Goal: Task Accomplishment & Management: Use online tool/utility

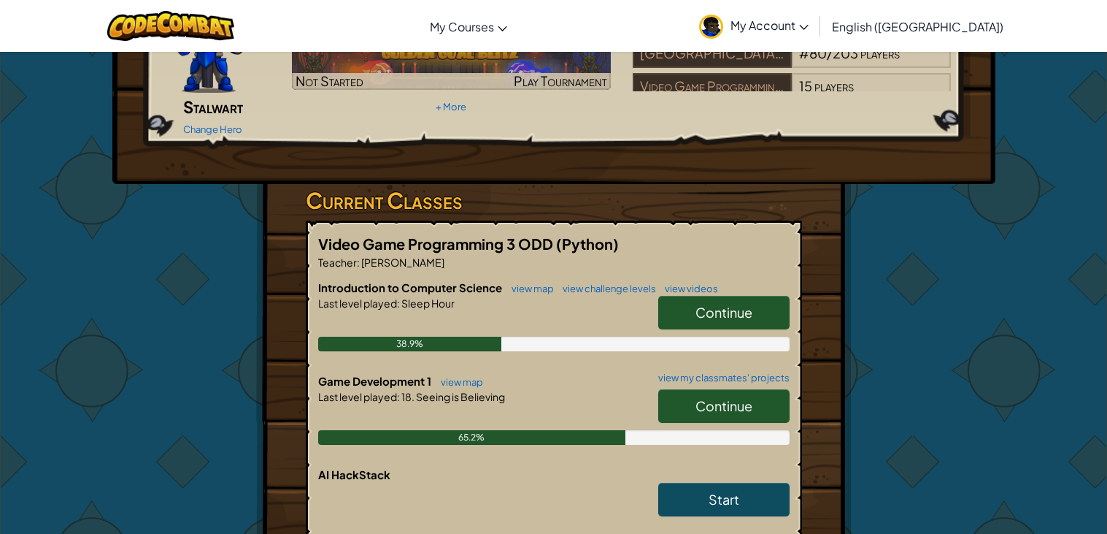
scroll to position [184, 0]
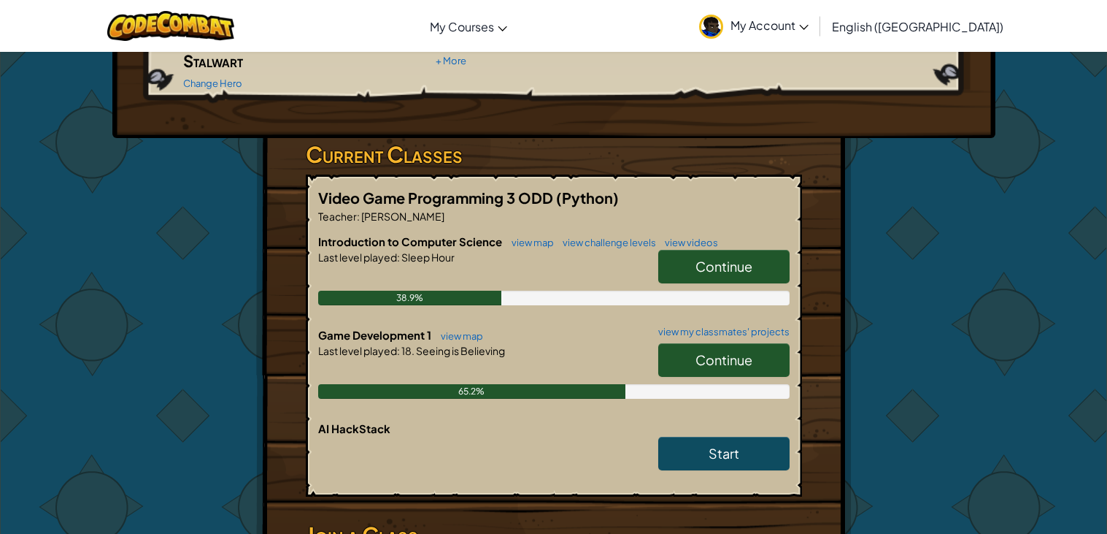
click at [755, 346] on link "Continue" at bounding box center [723, 360] width 131 height 34
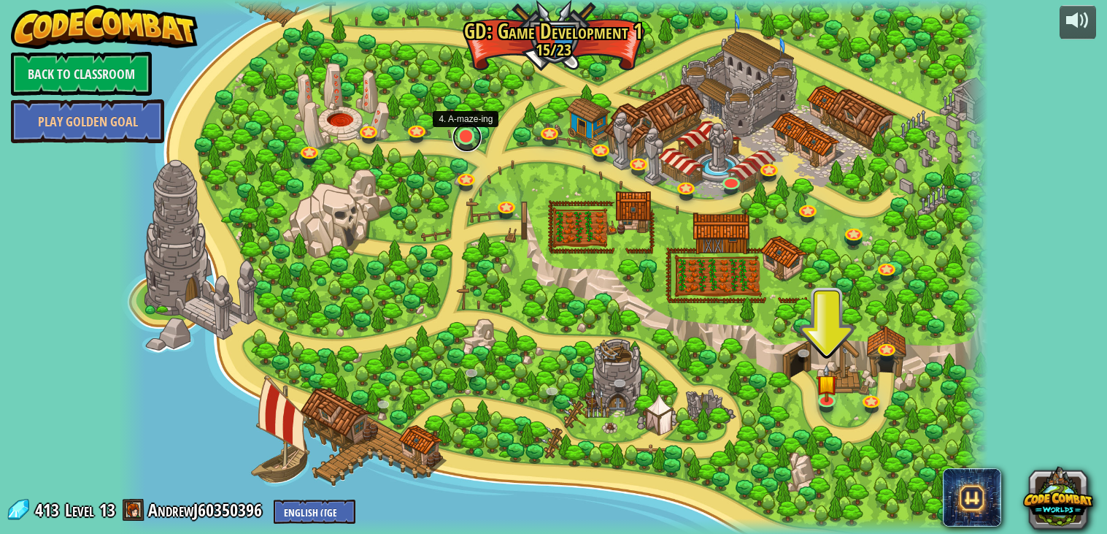
click at [457, 130] on link at bounding box center [467, 137] width 29 height 29
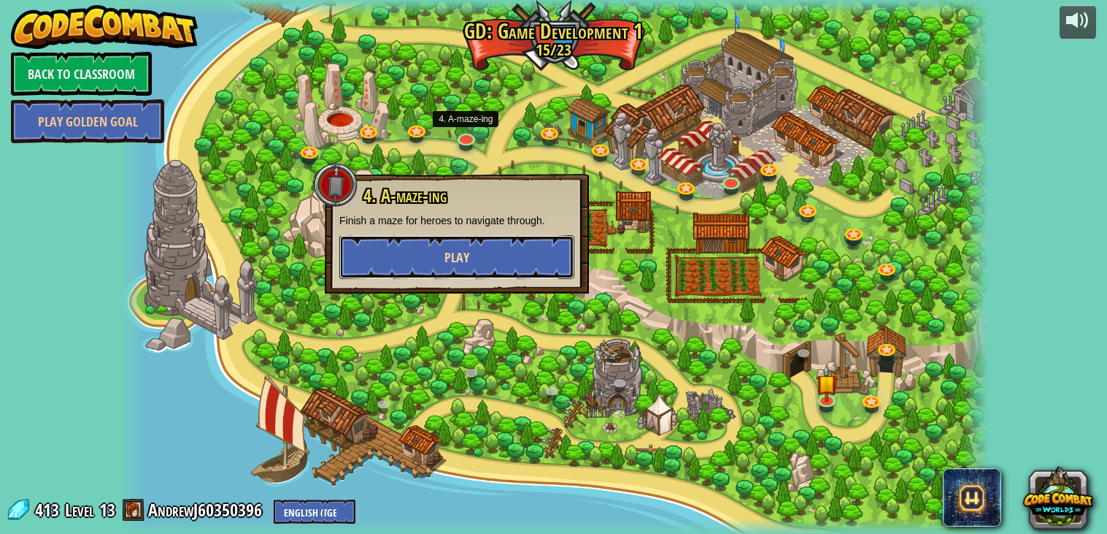
click at [460, 268] on button "Play" at bounding box center [456, 257] width 235 height 44
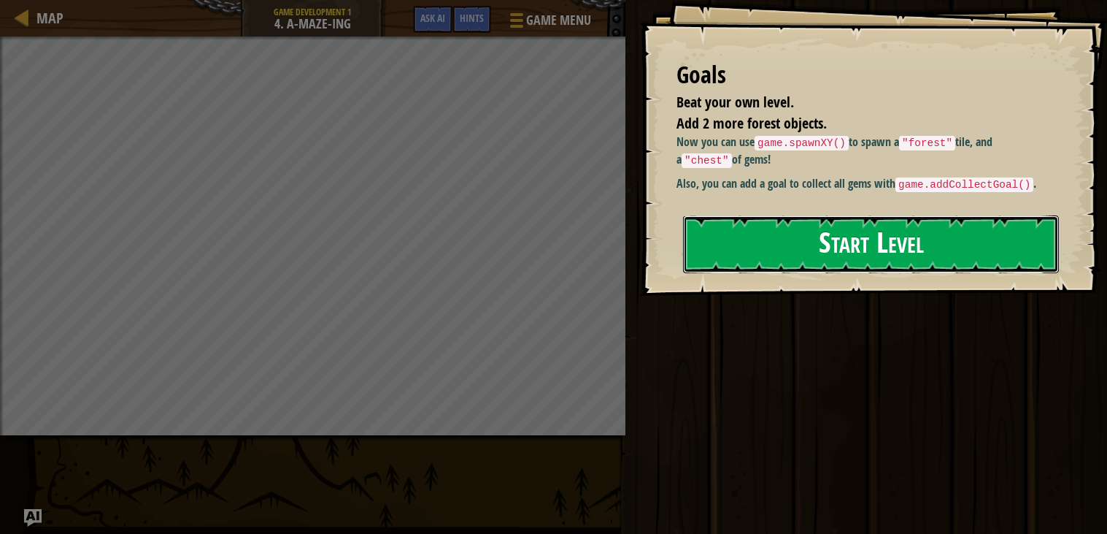
click at [726, 255] on button "Start Level" at bounding box center [871, 244] width 376 height 58
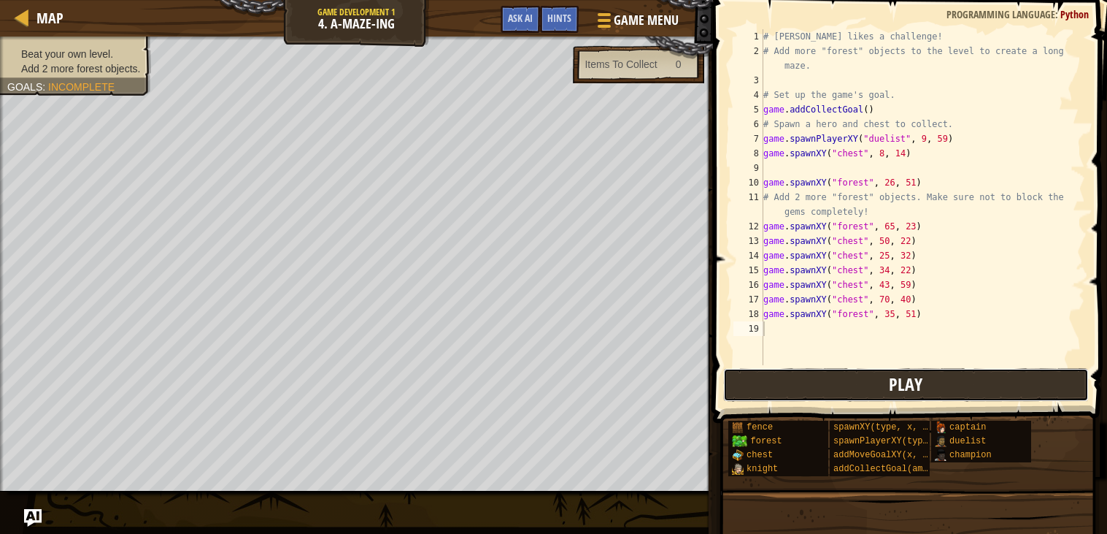
click at [809, 395] on button "Play" at bounding box center [906, 385] width 366 height 34
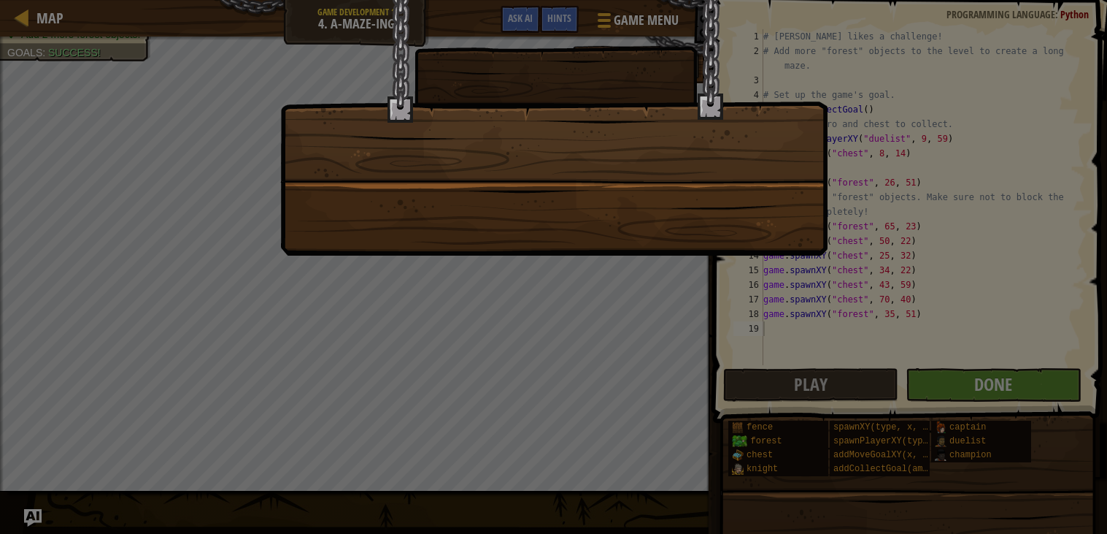
click at [982, 388] on div at bounding box center [553, 267] width 1107 height 534
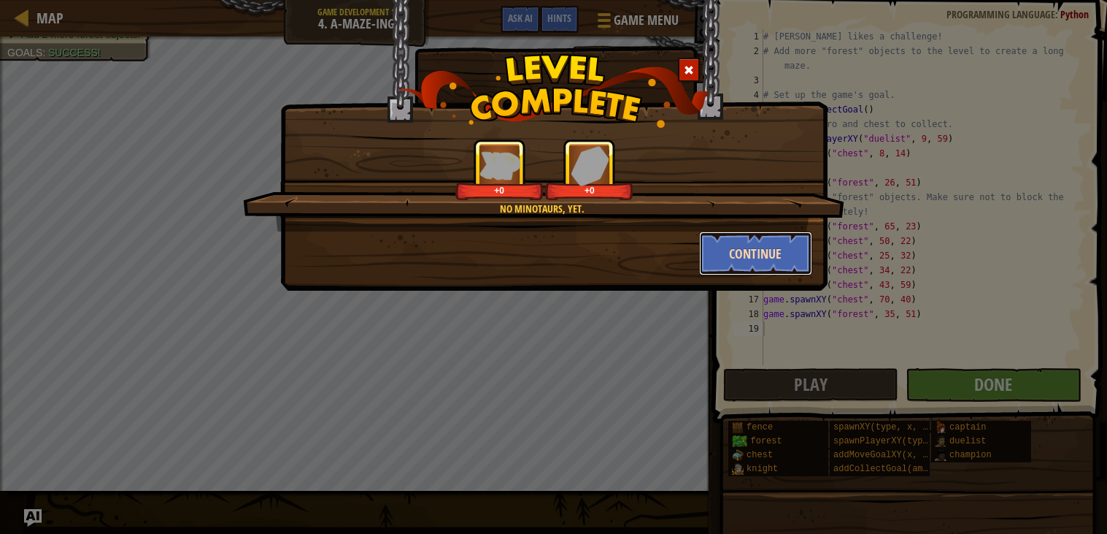
click at [736, 245] on button "Continue" at bounding box center [755, 253] width 113 height 44
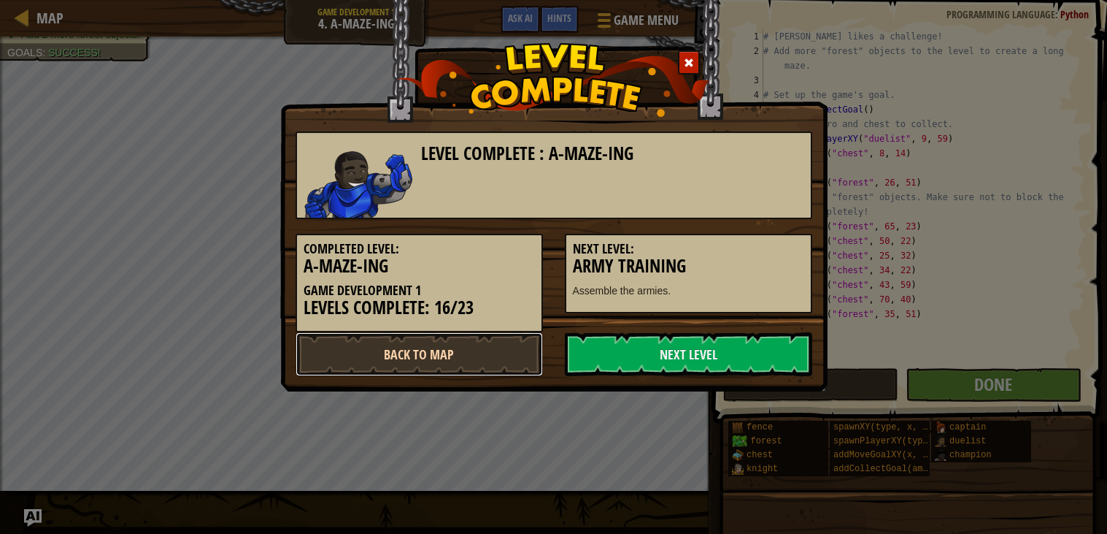
click at [454, 346] on link "Back to Map" at bounding box center [419, 354] width 247 height 44
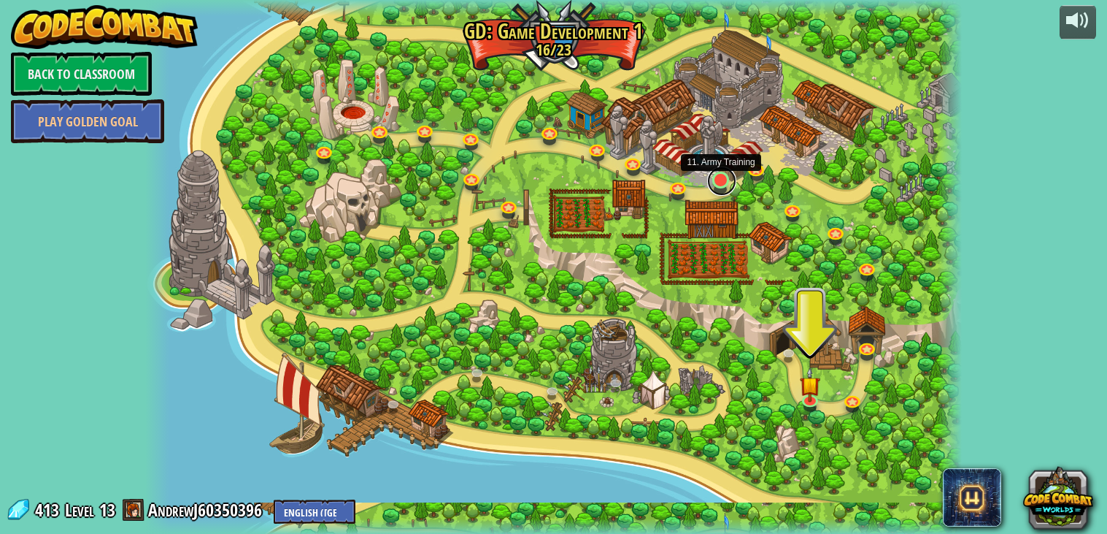
click at [712, 177] on link at bounding box center [721, 180] width 29 height 29
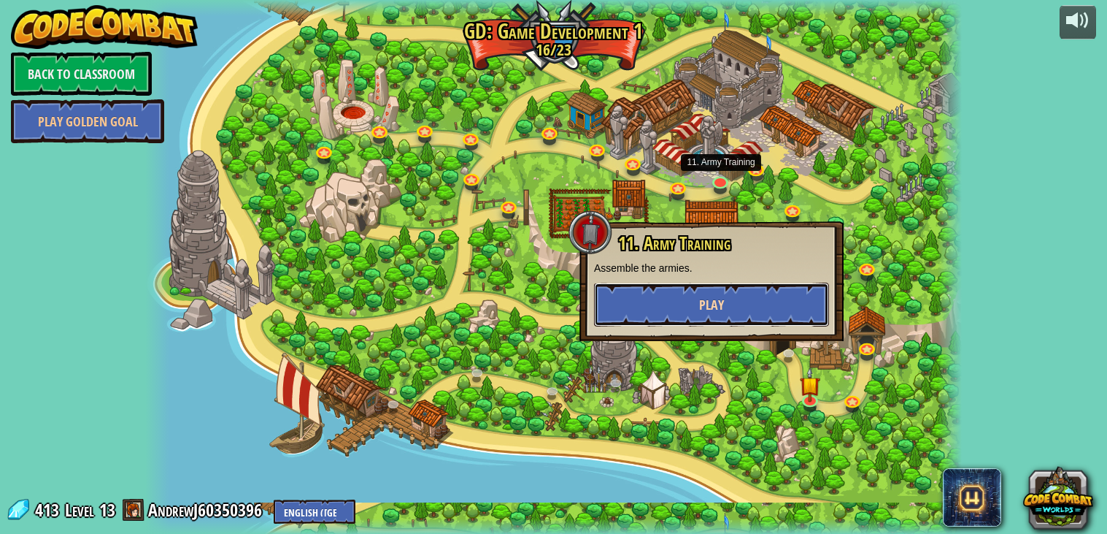
click at [719, 296] on span "Play" at bounding box center [711, 305] width 25 height 18
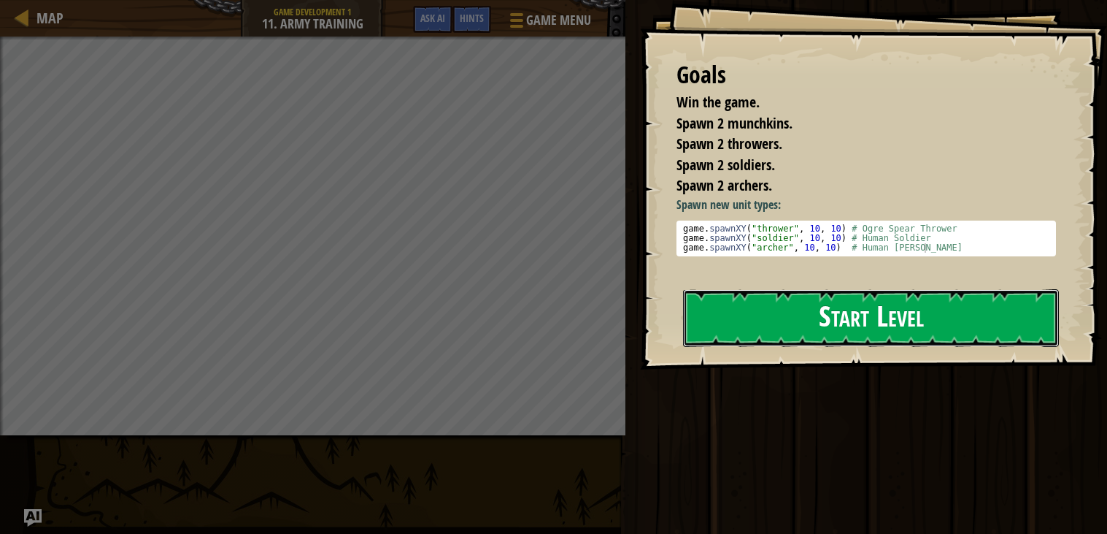
click at [733, 296] on button "Start Level" at bounding box center [871, 318] width 376 height 58
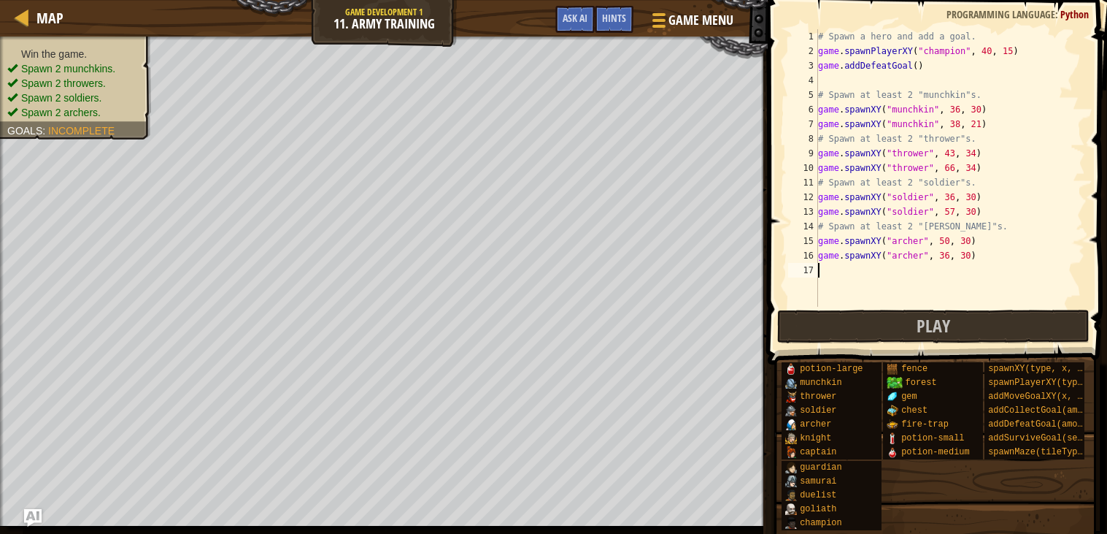
click at [818, 318] on button "Play" at bounding box center [933, 326] width 312 height 34
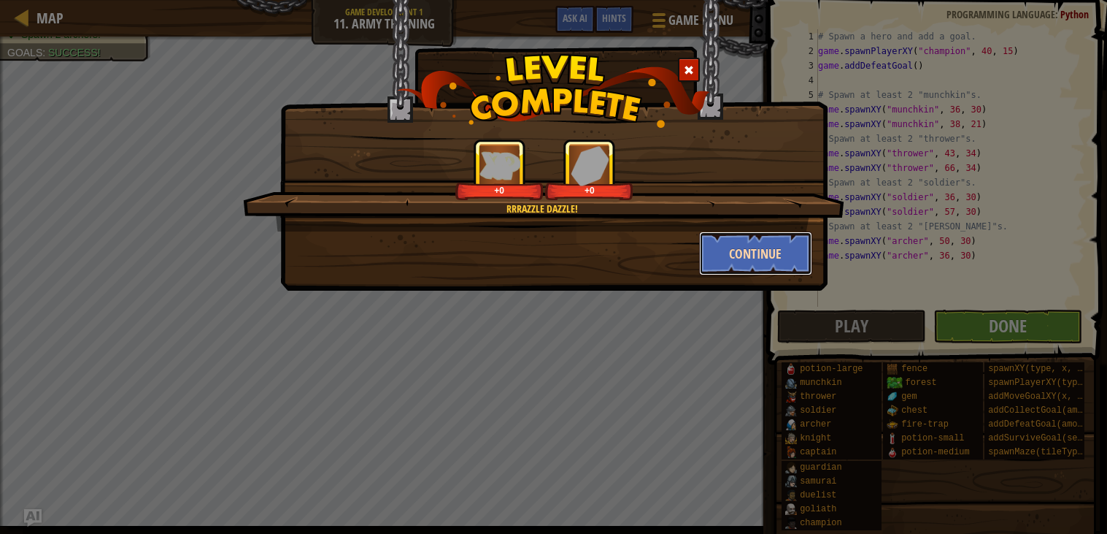
click at [736, 247] on button "Continue" at bounding box center [755, 253] width 113 height 44
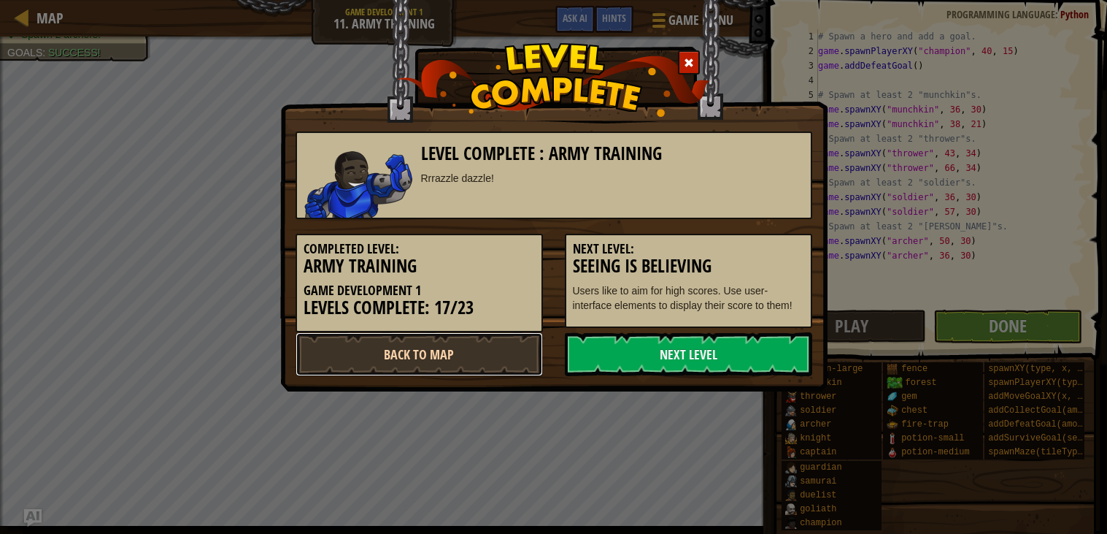
click at [455, 346] on link "Back to Map" at bounding box center [419, 354] width 247 height 44
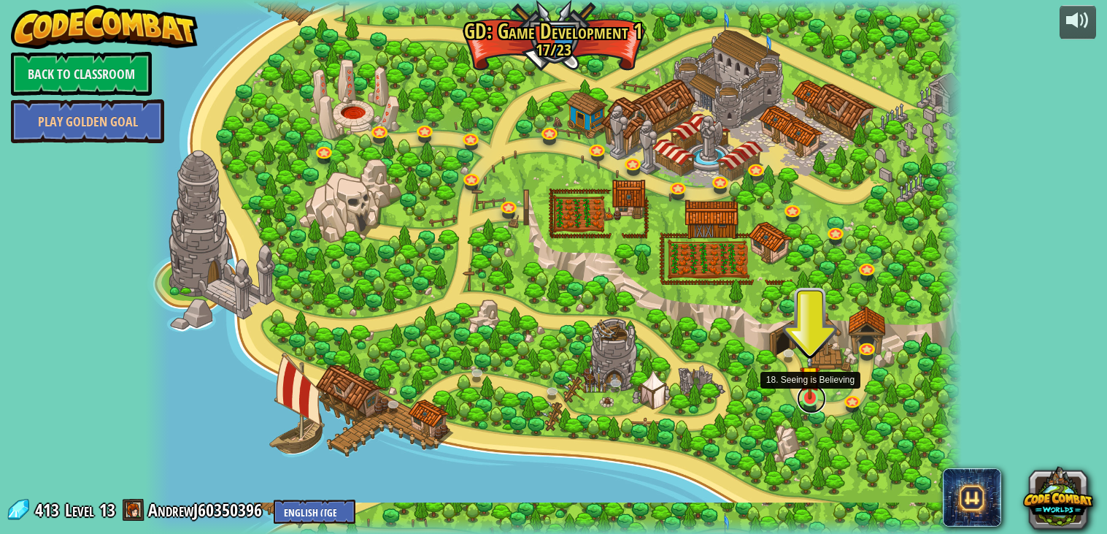
click at [807, 400] on link at bounding box center [811, 398] width 29 height 29
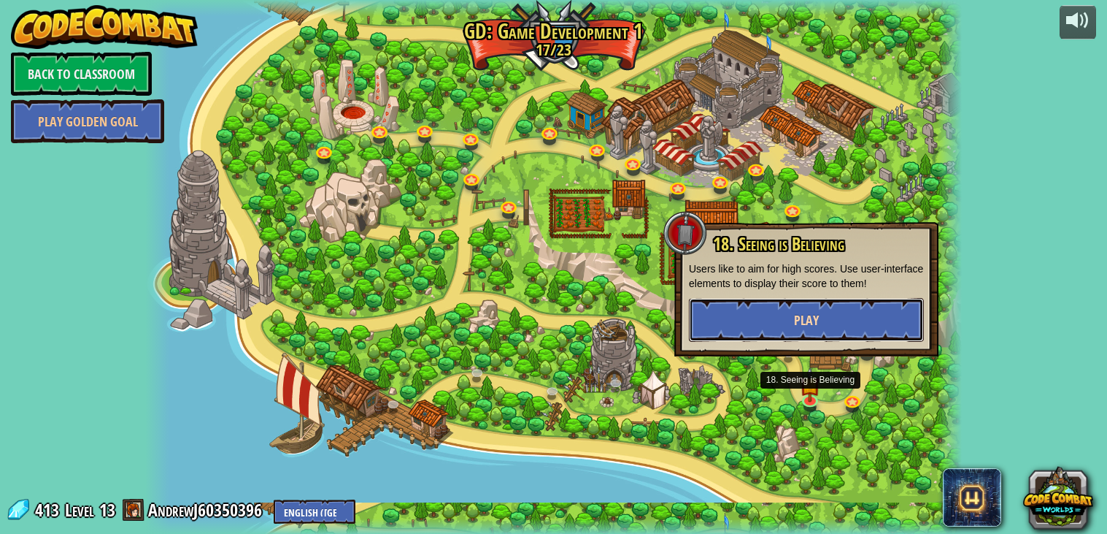
click at [723, 315] on button "Play" at bounding box center [806, 320] width 235 height 44
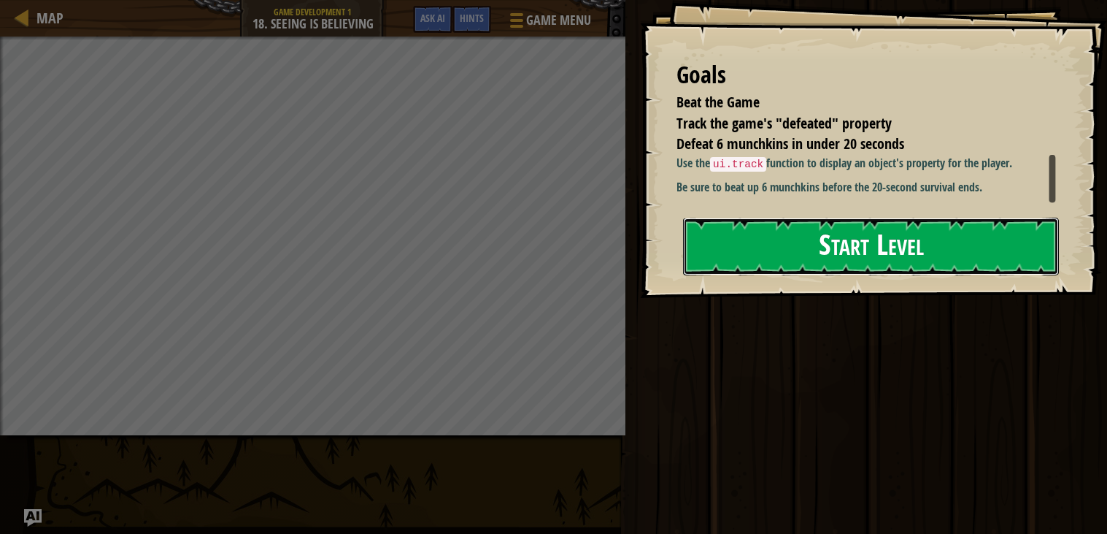
click at [723, 270] on button "Start Level" at bounding box center [871, 247] width 376 height 58
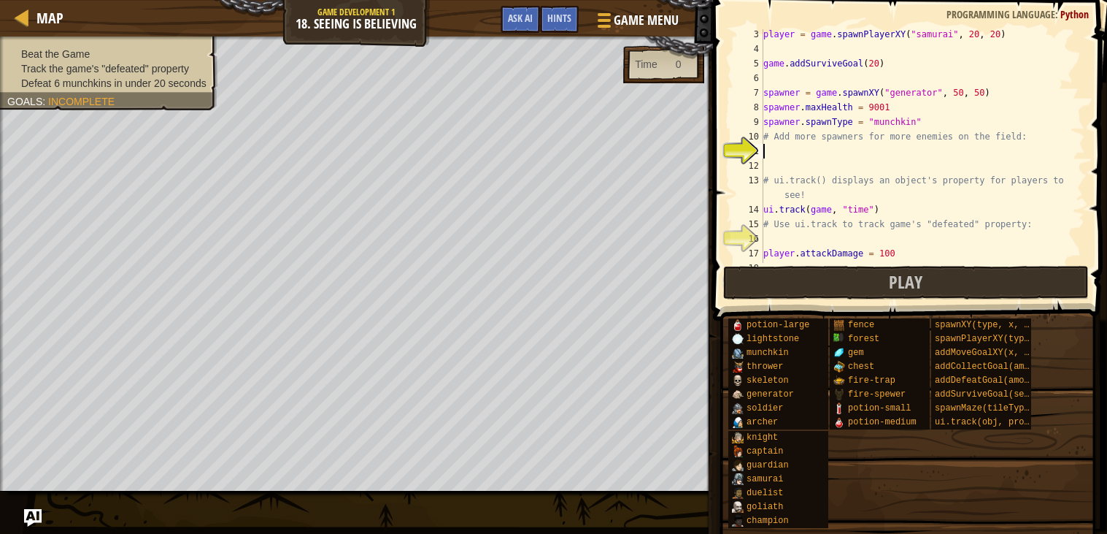
scroll to position [87, 0]
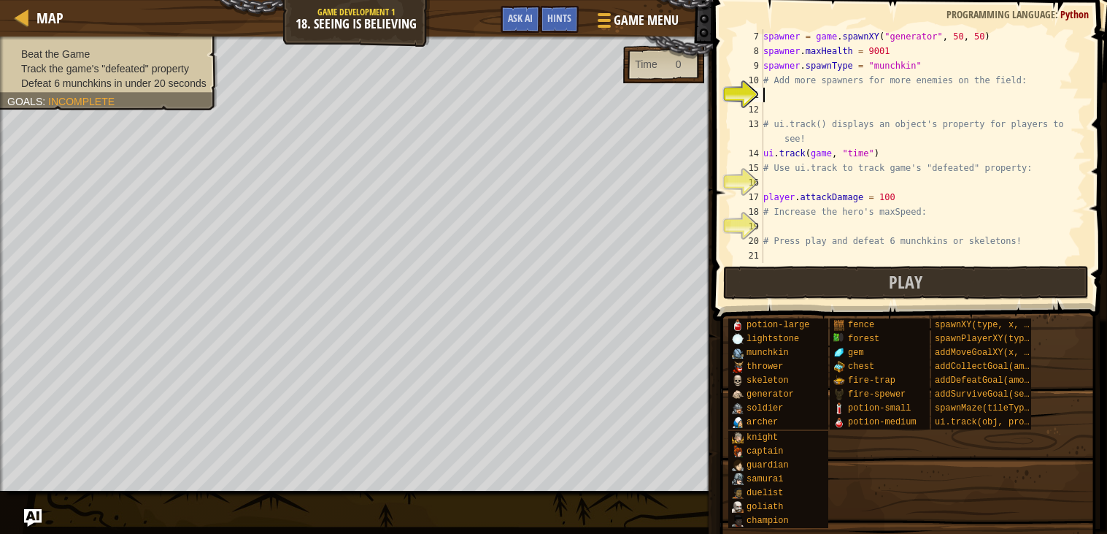
click at [807, 228] on div "spawner = game . spawnXY ( "generator" , 50 , 50 ) spawner . maxHealth = 9001 s…" at bounding box center [923, 160] width 325 height 263
type textarea "d"
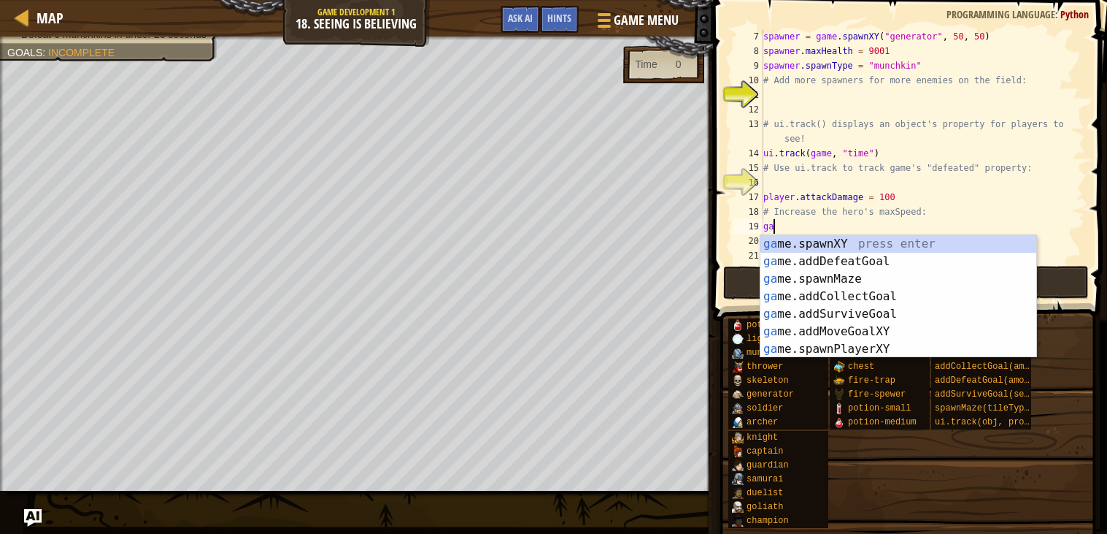
scroll to position [6, 0]
type textarea "g"
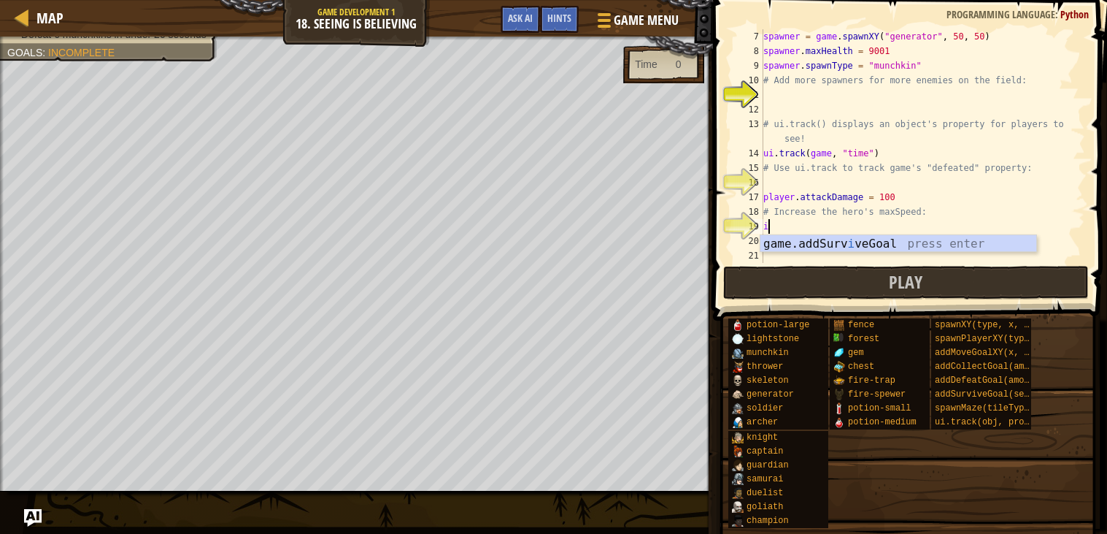
type textarea "i"
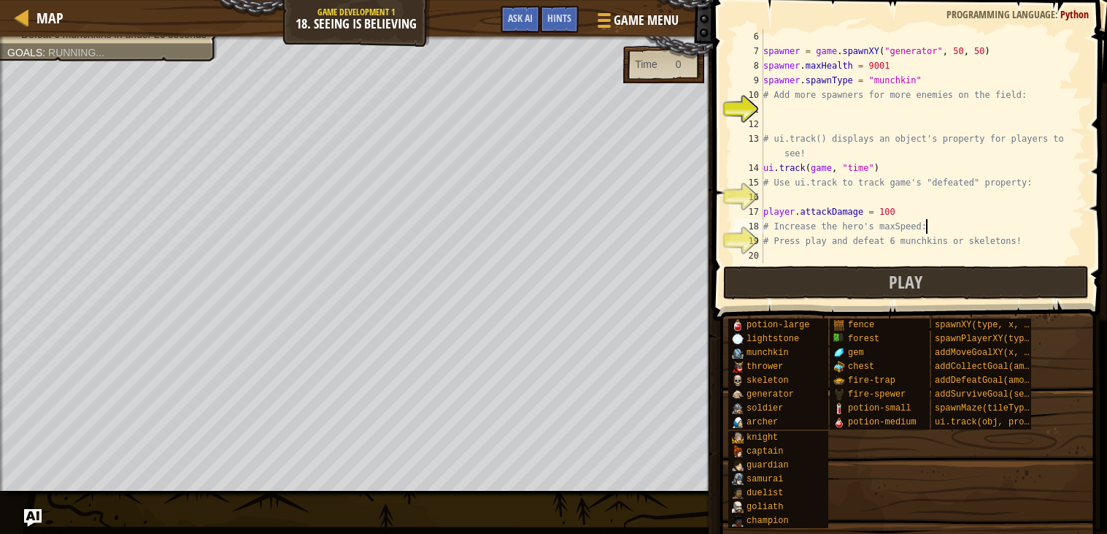
scroll to position [72, 0]
click at [785, 189] on div "spawner = game . spawnXY ( "generator" , 50 , 50 ) spawner . maxHealth = 9001 s…" at bounding box center [923, 160] width 325 height 263
type textarea "# Use ui.track to track game's "defeated" property:"
click at [788, 201] on div "spawner = game . spawnXY ( "generator" , 50 , 50 ) spawner . maxHealth = 9001 s…" at bounding box center [923, 160] width 325 height 263
click at [534, 17] on button "Ask AI" at bounding box center [520, 19] width 39 height 27
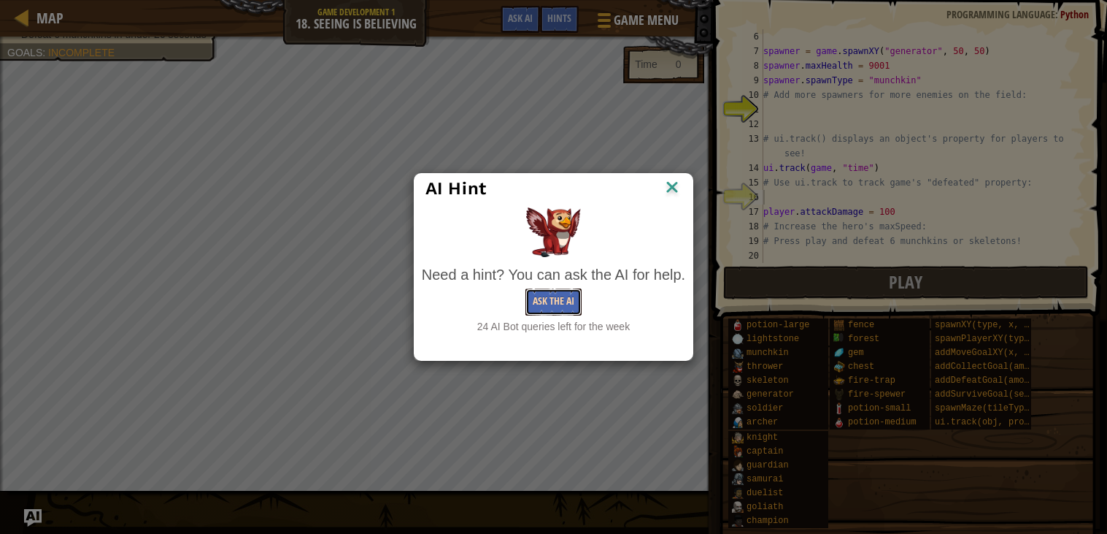
click at [573, 308] on button "Ask the AI" at bounding box center [554, 301] width 56 height 27
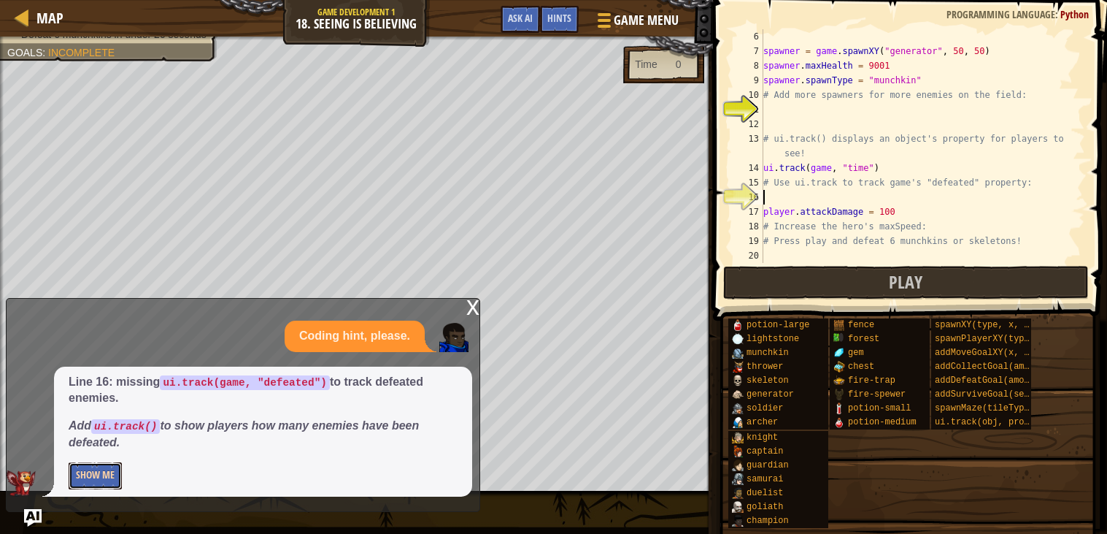
click at [83, 469] on button "Show Me" at bounding box center [95, 475] width 53 height 27
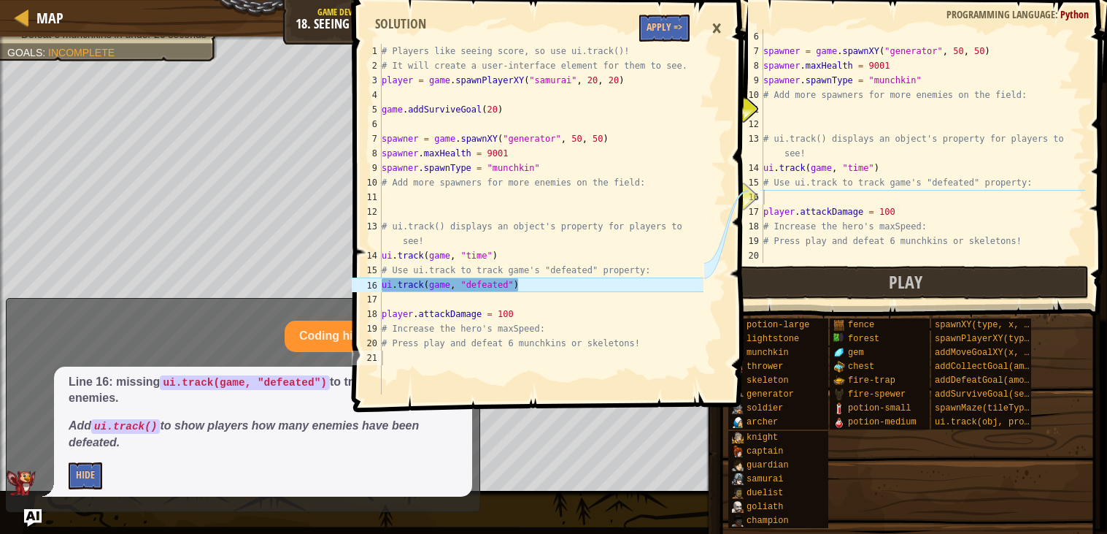
click at [788, 195] on div "spawner = game . spawnXY ( "generator" , 50 , 50 ) spawner . maxHealth = 9001 s…" at bounding box center [923, 160] width 325 height 263
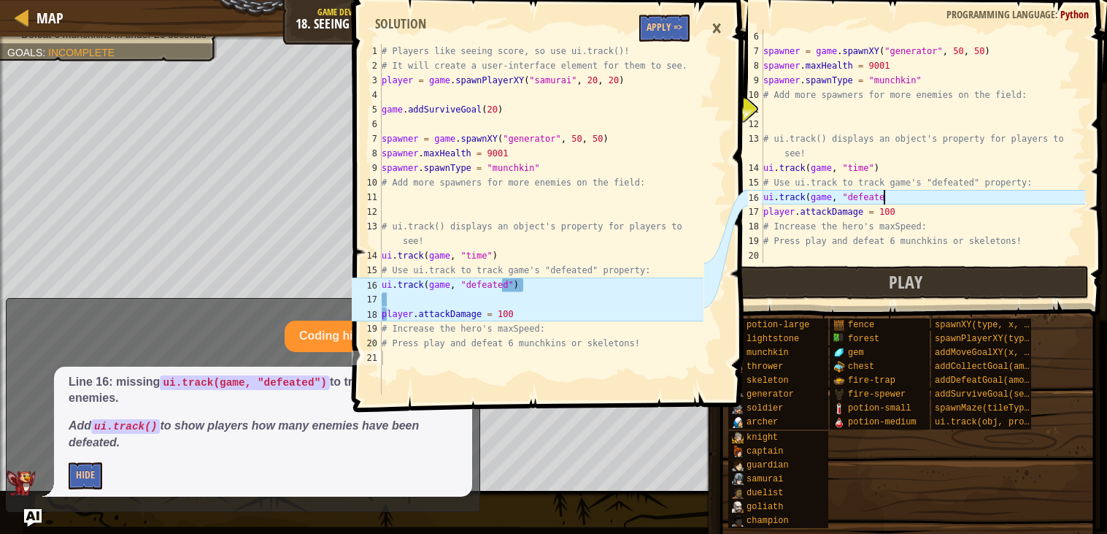
scroll to position [6, 9]
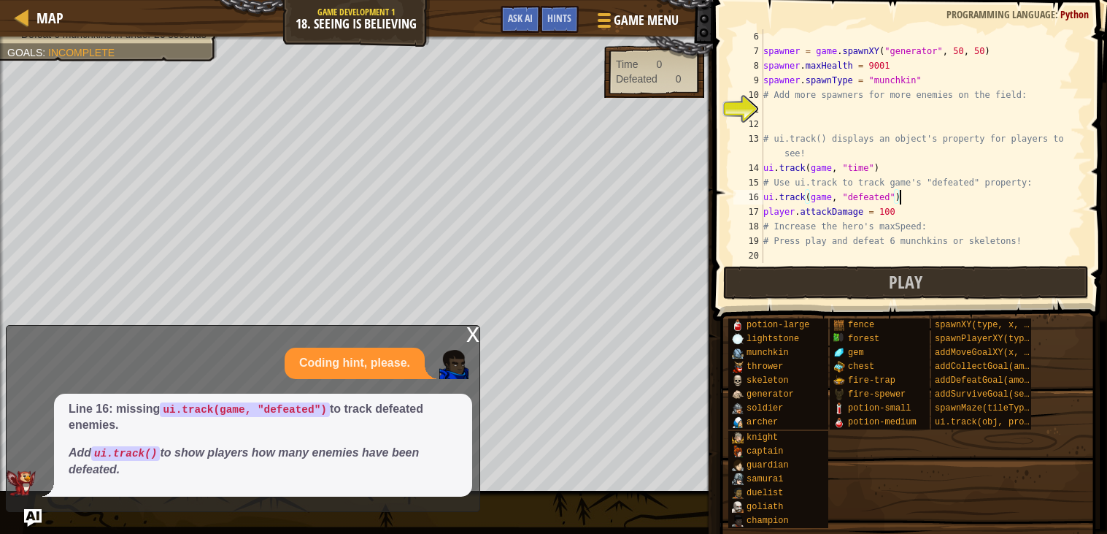
click at [768, 99] on div "spawner = game . spawnXY ( "generator" , 50 , 50 ) spawner . maxHealth = 9001 s…" at bounding box center [923, 160] width 325 height 263
type textarea "# Add more spawners for more enemies on the field:"
click at [516, 20] on span "Ask AI" at bounding box center [520, 18] width 25 height 14
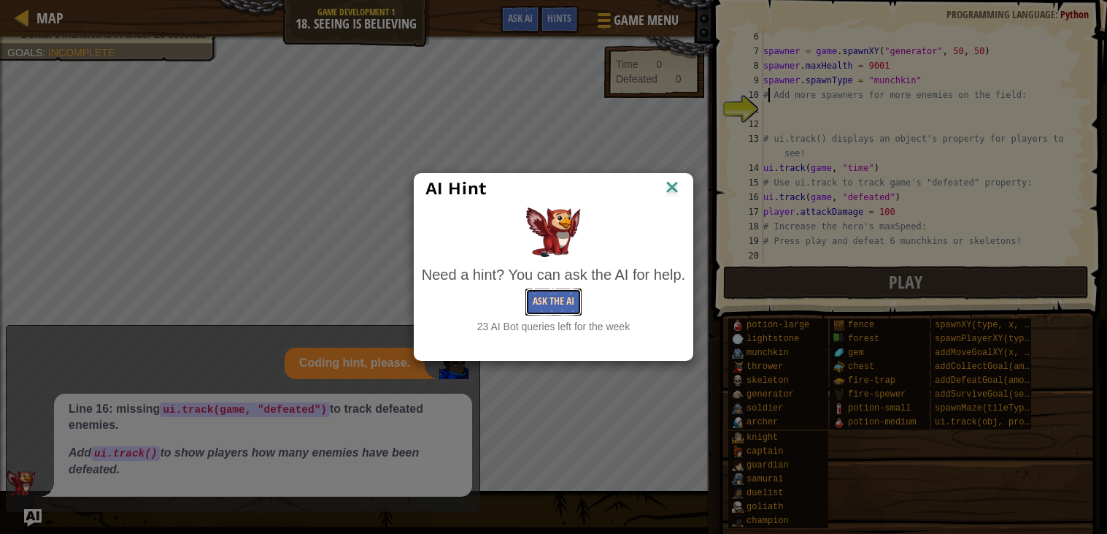
click at [570, 293] on button "Ask the AI" at bounding box center [554, 301] width 56 height 27
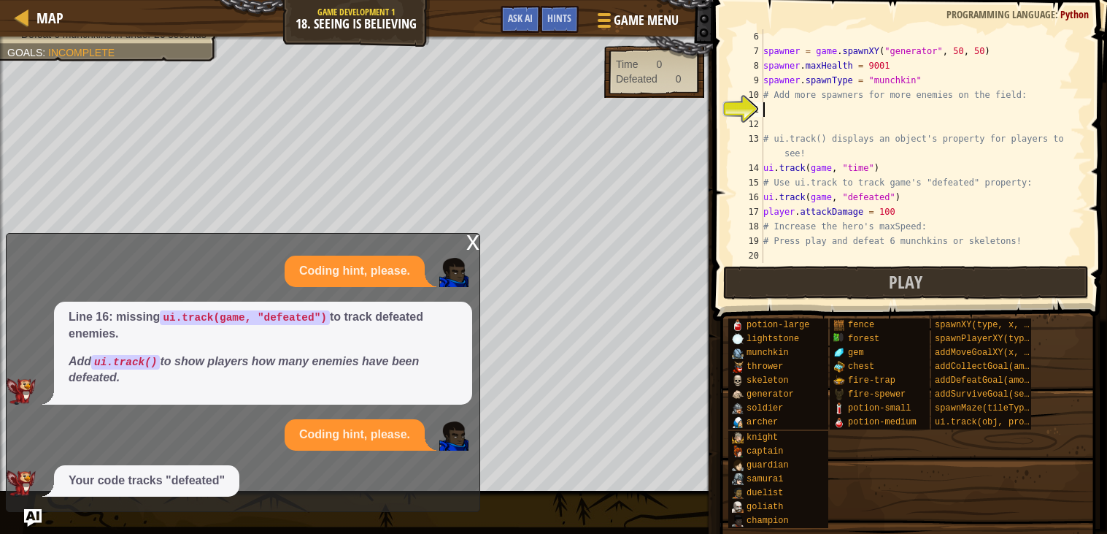
click at [764, 107] on div "spawner = game . spawnXY ( "generator" , 50 , 50 ) spawner . maxHealth = 9001 s…" at bounding box center [923, 160] width 325 height 263
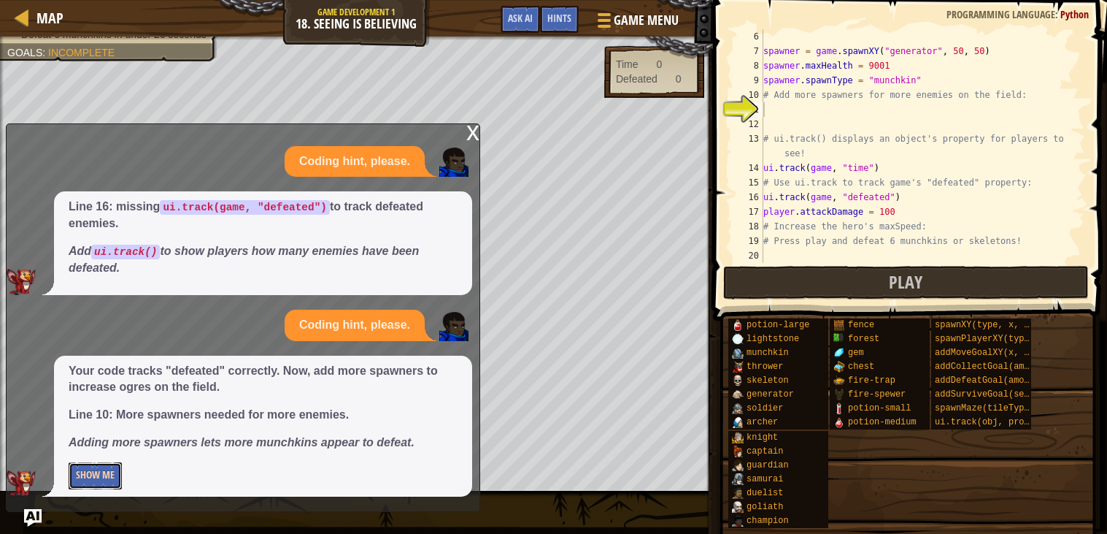
click at [106, 464] on button "Show Me" at bounding box center [95, 475] width 53 height 27
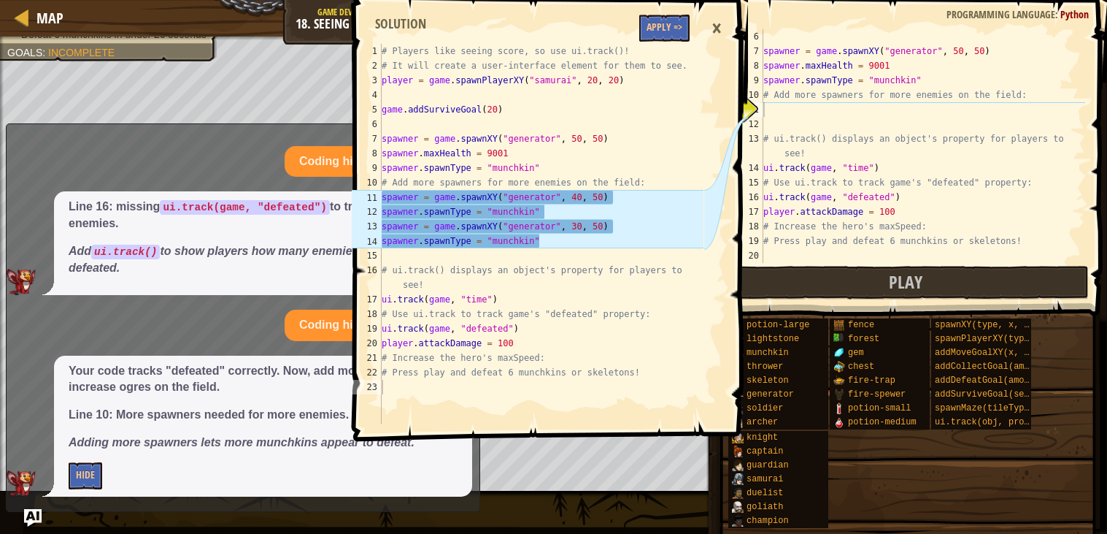
click at [772, 111] on div "spawner = game . spawnXY ( "generator" , 50 , 50 ) spawner . maxHealth = 9001 s…" at bounding box center [923, 160] width 325 height 263
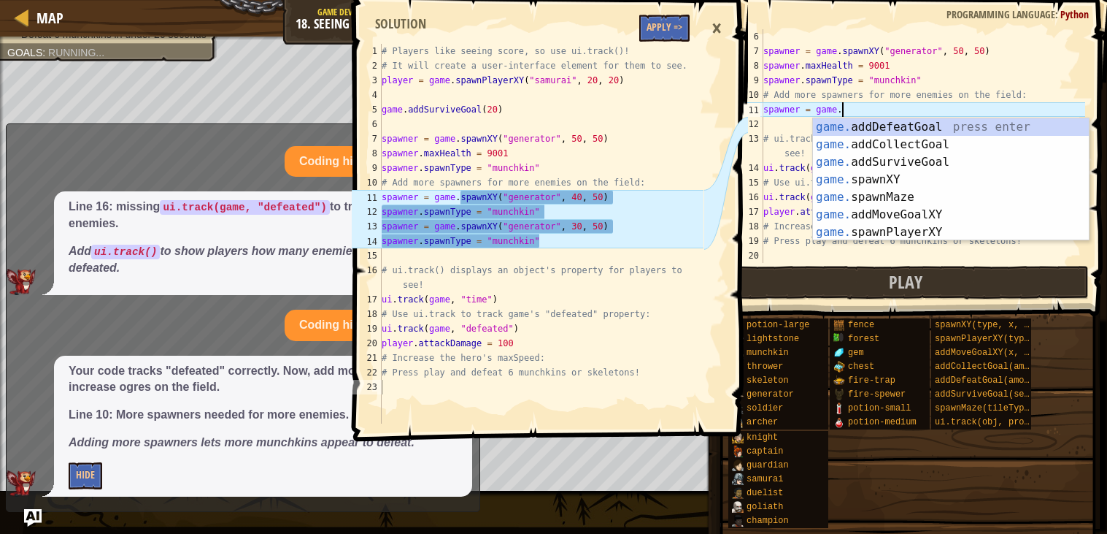
scroll to position [6, 5]
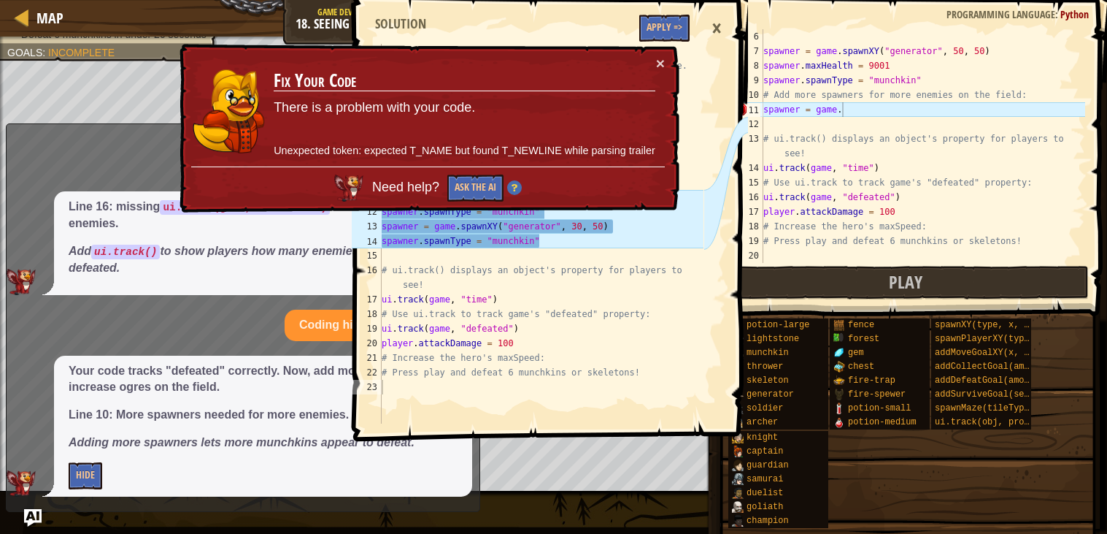
click at [665, 58] on div "× Fix Your Code There is a problem with your code. Unexpected token: expected T…" at bounding box center [428, 128] width 503 height 169
click at [663, 61] on button "×" at bounding box center [660, 62] width 9 height 15
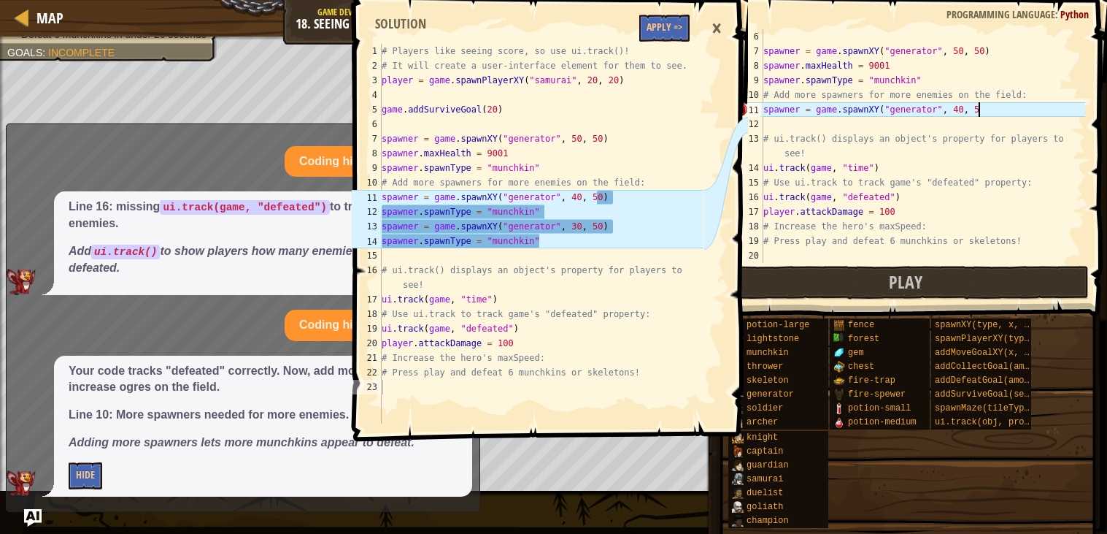
scroll to position [6, 17]
type textarea "spawner = game.spawnXY("generator", 40, 50)"
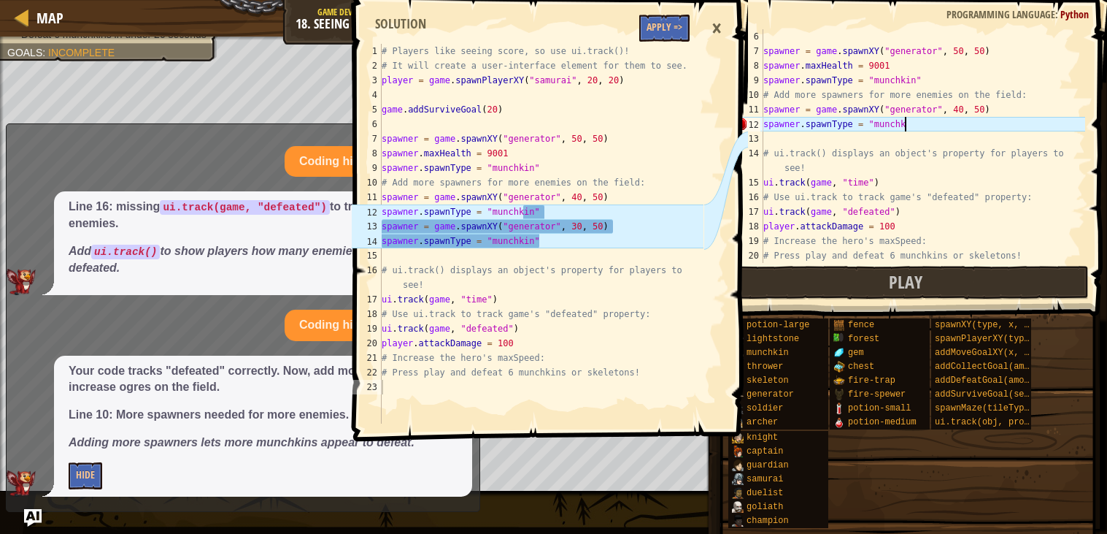
scroll to position [6, 11]
type textarea "spawner.spawnType = "munchkin""
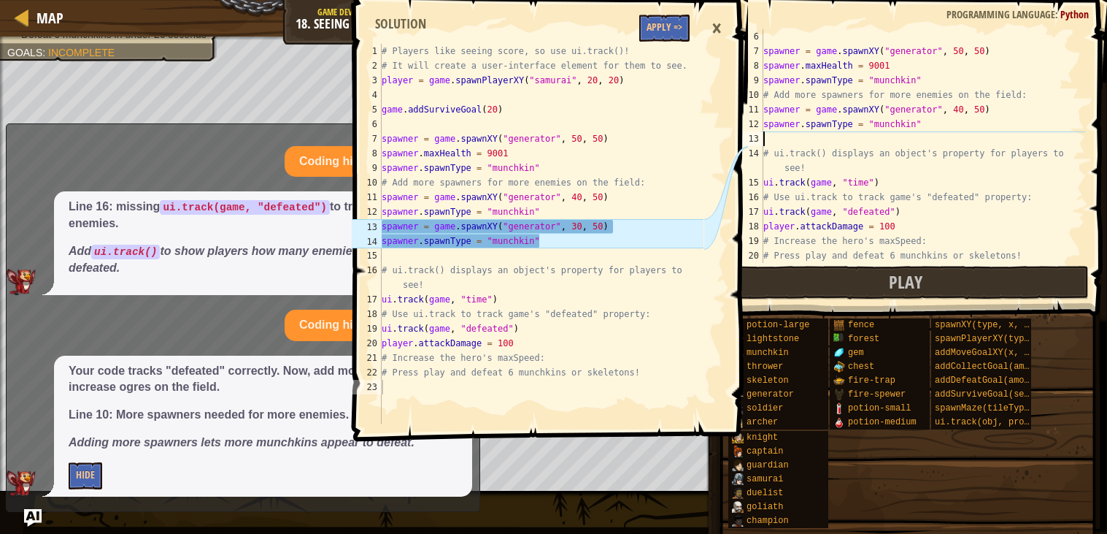
click at [790, 139] on div "spawner = game . spawnXY ( "generator" , 50 , 50 ) spawner . maxHealth = 9001 s…" at bounding box center [923, 160] width 325 height 263
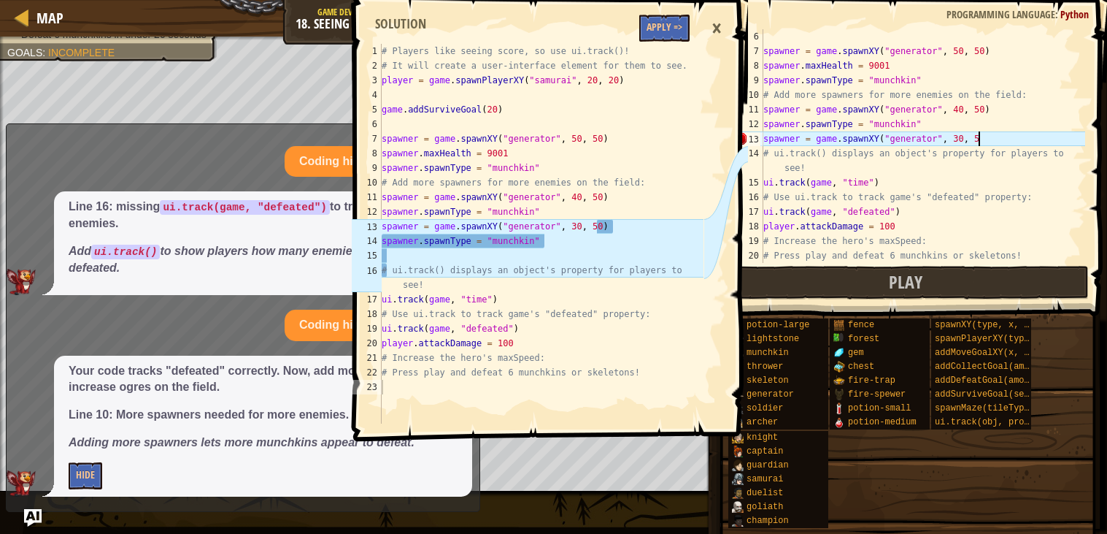
scroll to position [6, 17]
type textarea "spawner = game.spawnXY("generator", 30, 50)"
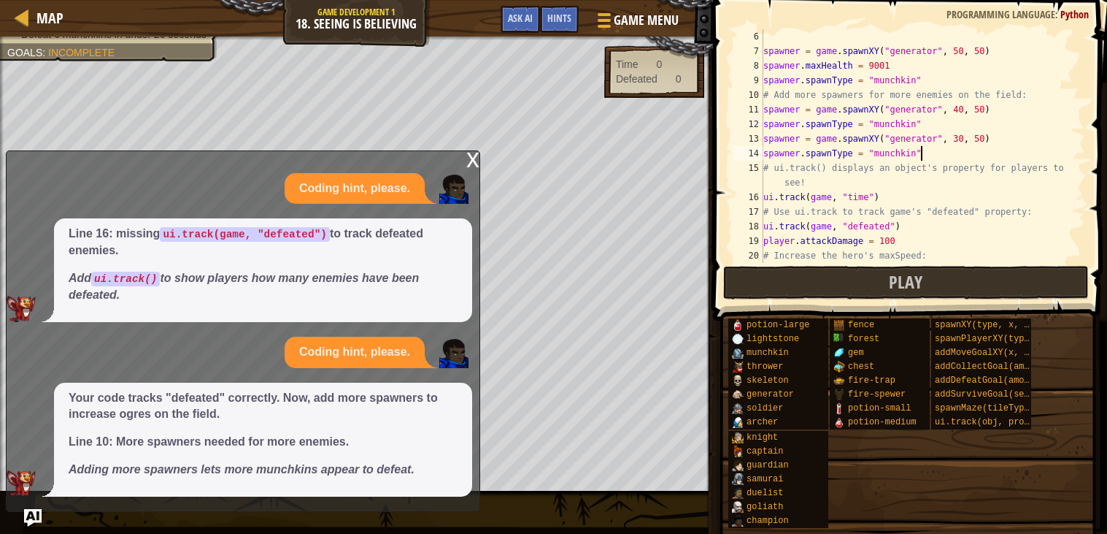
scroll to position [6, 12]
type textarea "spawner.spawnType = "munchkin""
click at [472, 158] on div "x" at bounding box center [472, 158] width 13 height 15
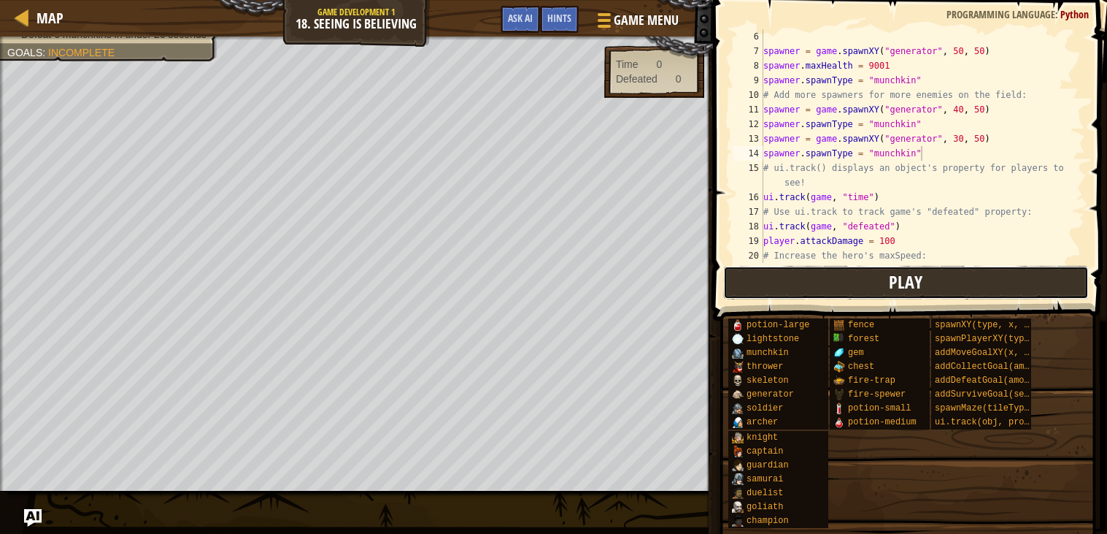
click at [829, 279] on button "Play" at bounding box center [906, 283] width 366 height 34
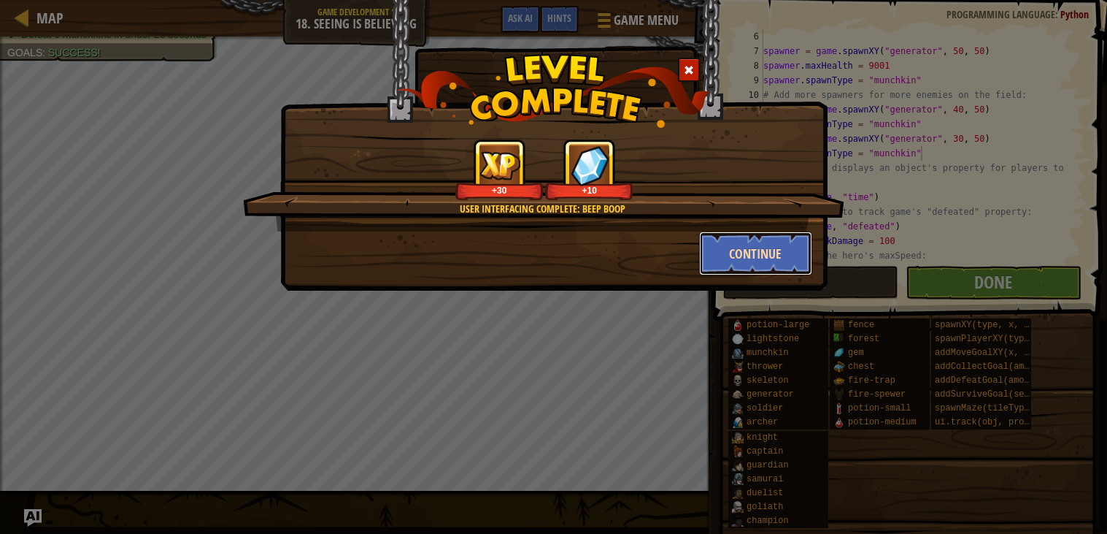
click at [787, 244] on button "Continue" at bounding box center [755, 253] width 113 height 44
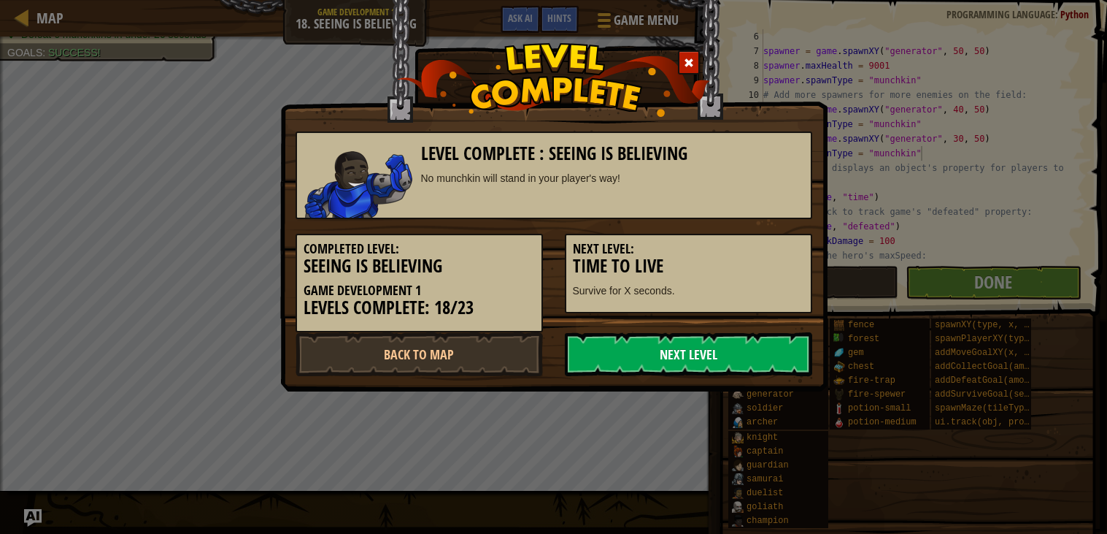
click at [729, 362] on link "Next Level" at bounding box center [688, 354] width 247 height 44
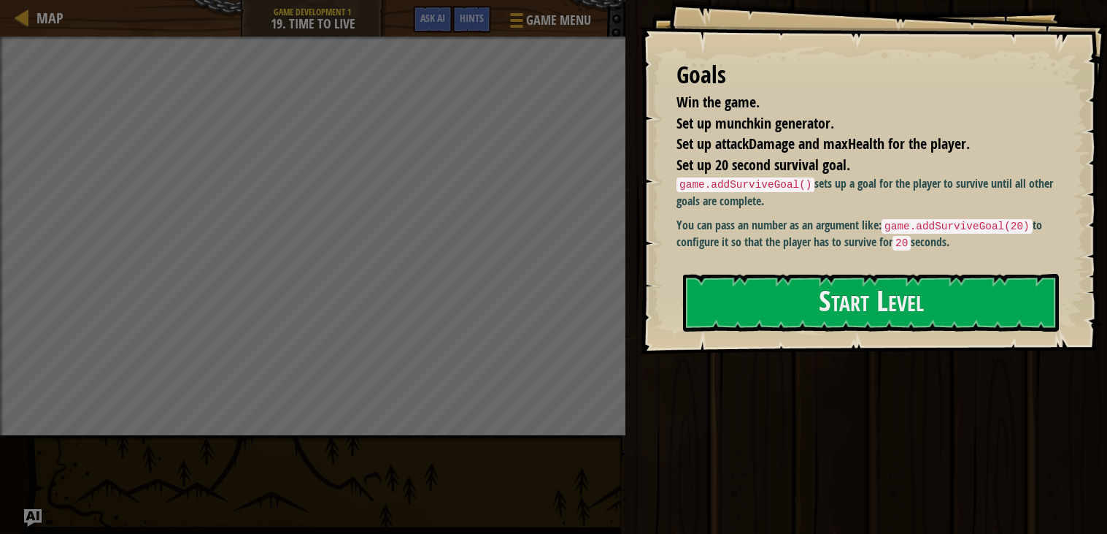
click at [711, 404] on div "Play Done" at bounding box center [864, 263] width 486 height 526
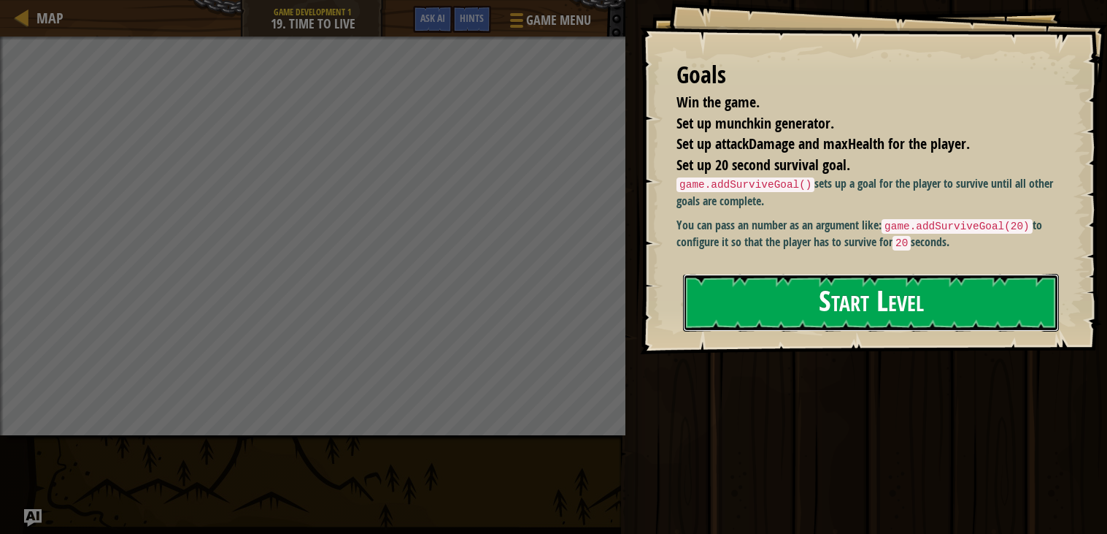
click at [772, 311] on button "Start Level" at bounding box center [871, 303] width 376 height 58
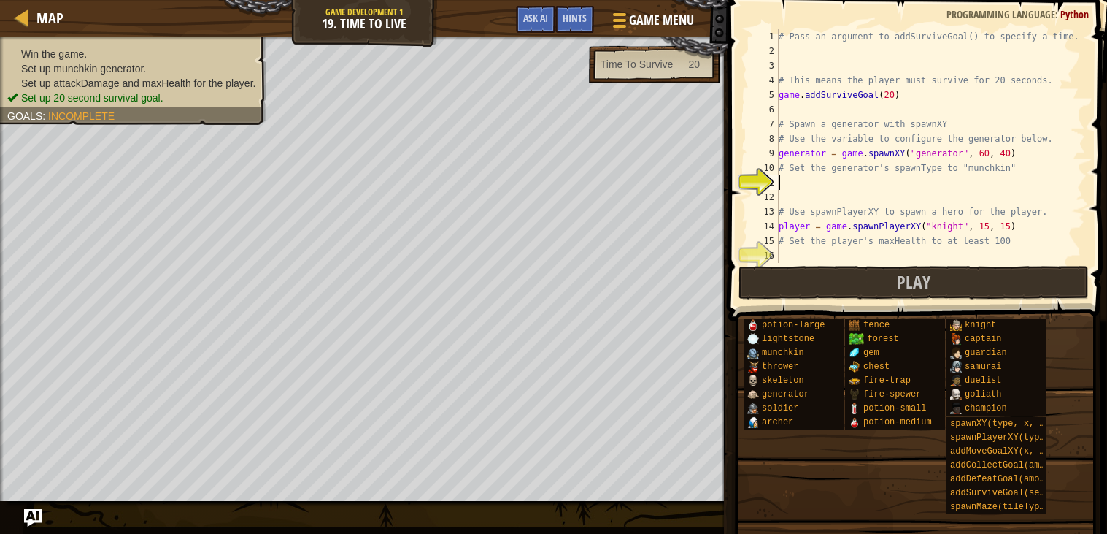
scroll to position [28, 0]
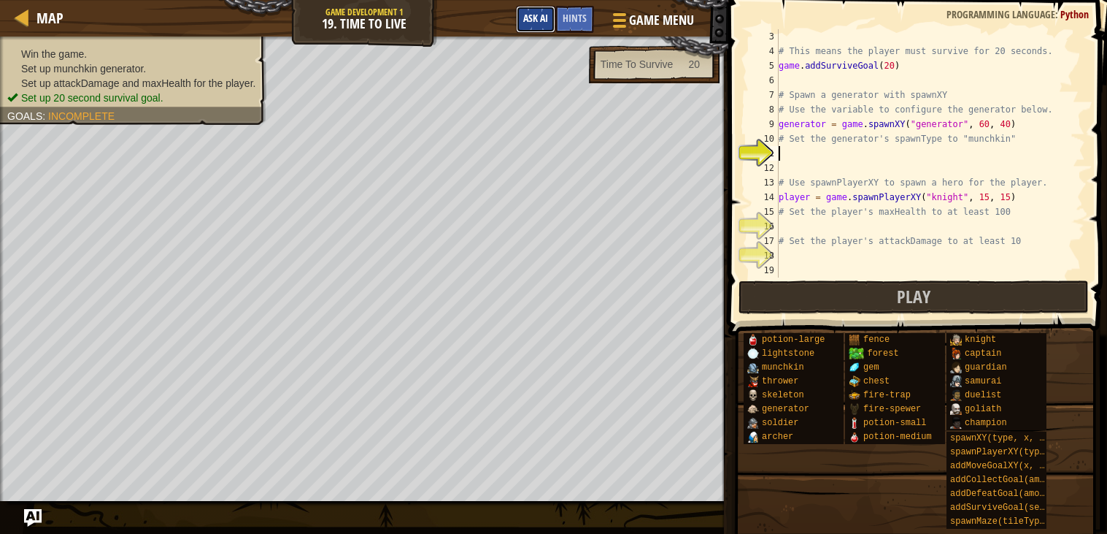
click at [528, 16] on span "Ask AI" at bounding box center [535, 18] width 25 height 14
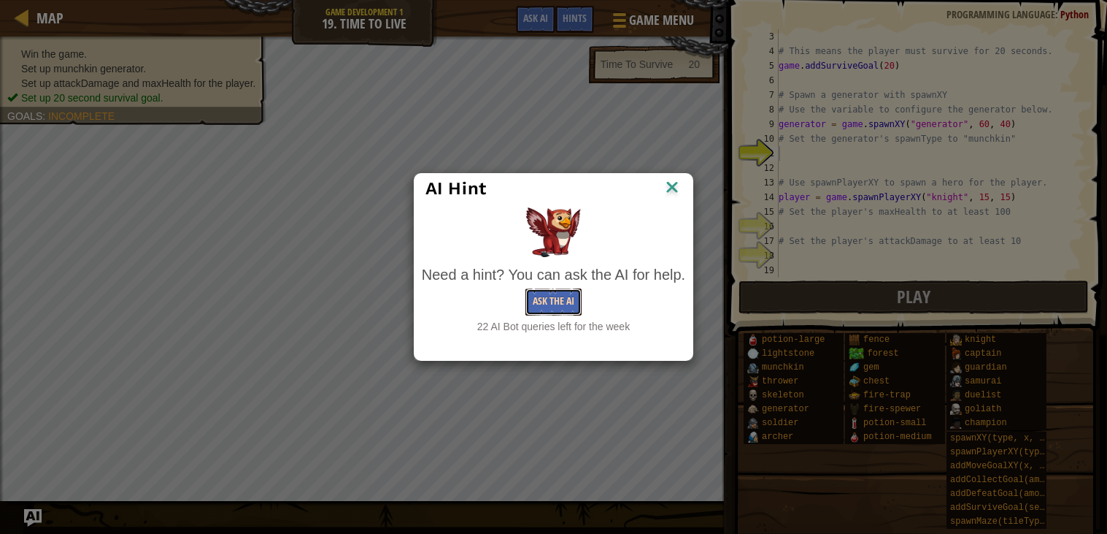
click at [552, 302] on button "Ask the AI" at bounding box center [554, 301] width 56 height 27
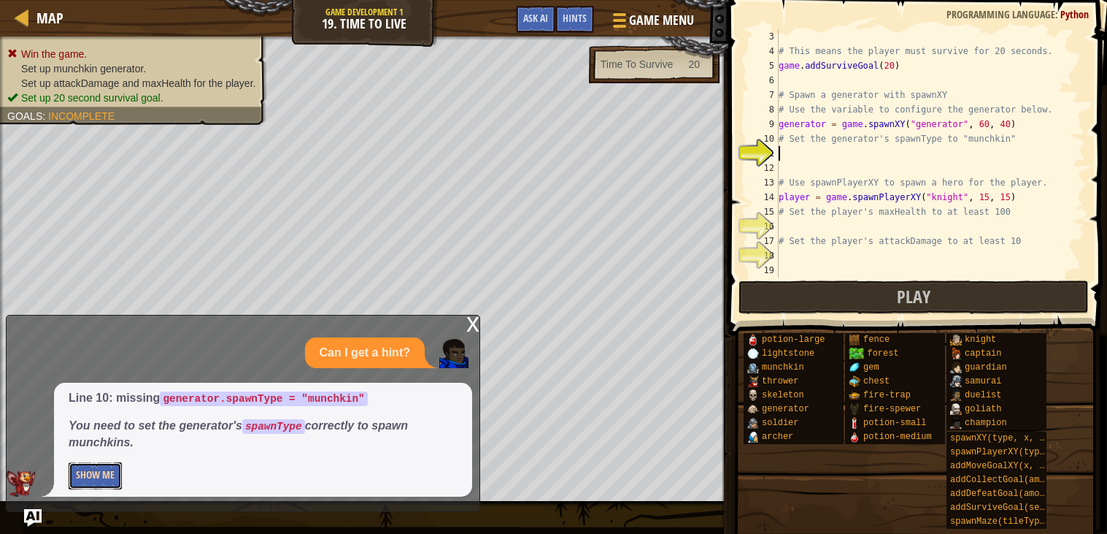
click at [82, 482] on button "Show Me" at bounding box center [95, 475] width 53 height 27
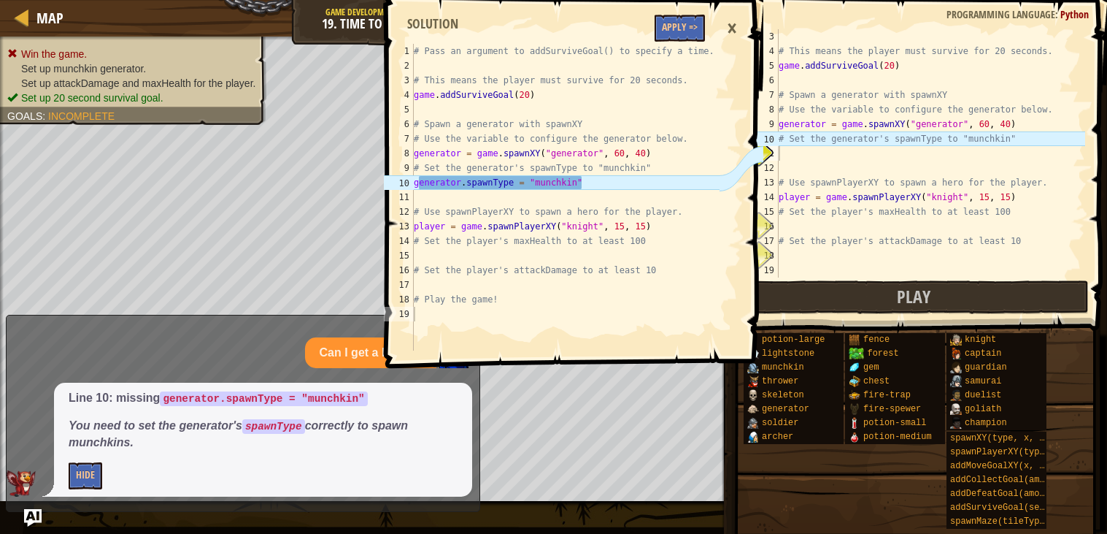
type textarea "generator.spawnType = "munchkin""
drag, startPoint x: 414, startPoint y: 180, endPoint x: 590, endPoint y: 186, distance: 176.7
click at [590, 186] on div "# Pass an argument to addSurviveGoal() to specify a time. # This means the play…" at bounding box center [565, 212] width 309 height 336
click at [788, 150] on div "# This means the player must survive for 20 seconds. game . addSurviveGoal ( 20…" at bounding box center [930, 167] width 309 height 277
paste textarea "generator.spawnType = "munchkin""
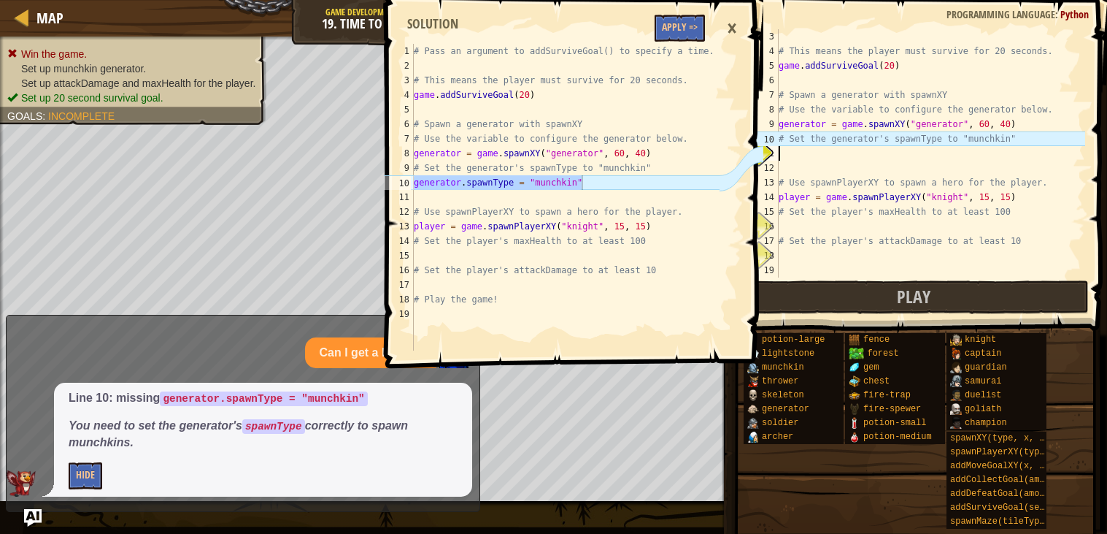
type textarea "generator.spawnType = "munchkin""
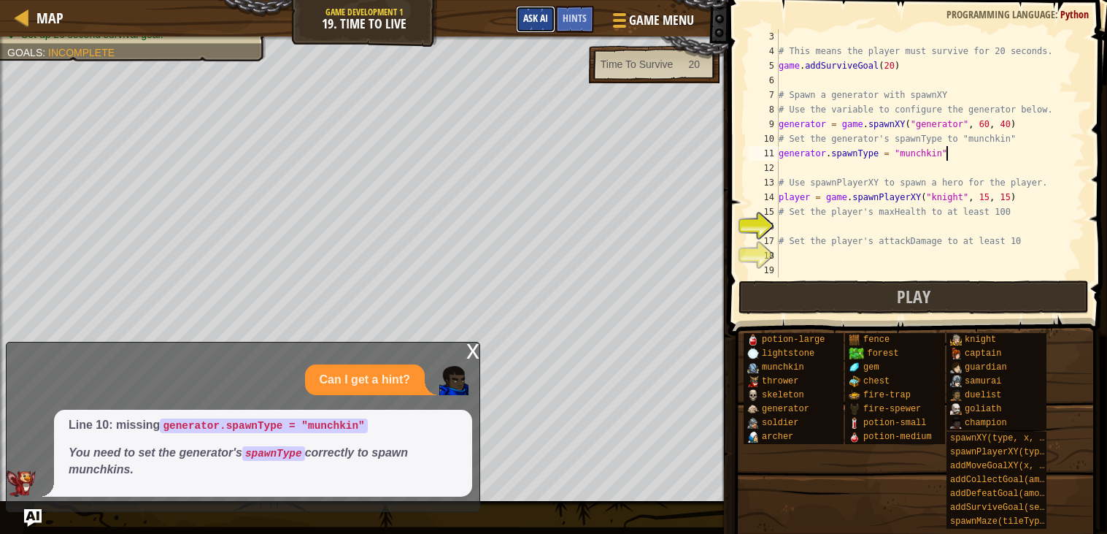
click at [536, 12] on span "Ask AI" at bounding box center [535, 18] width 25 height 14
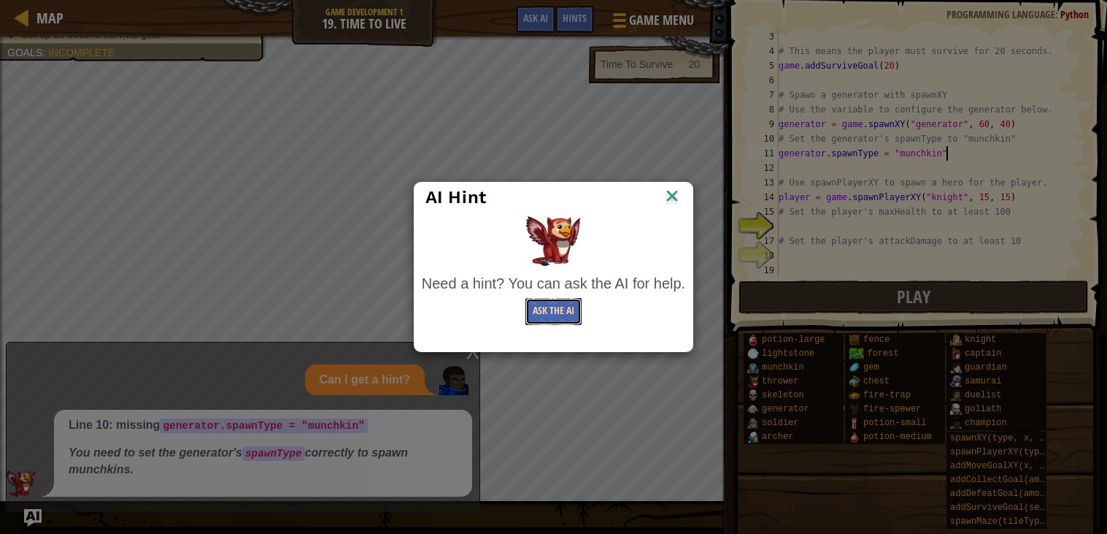
click at [553, 311] on button "Ask the AI" at bounding box center [554, 311] width 56 height 27
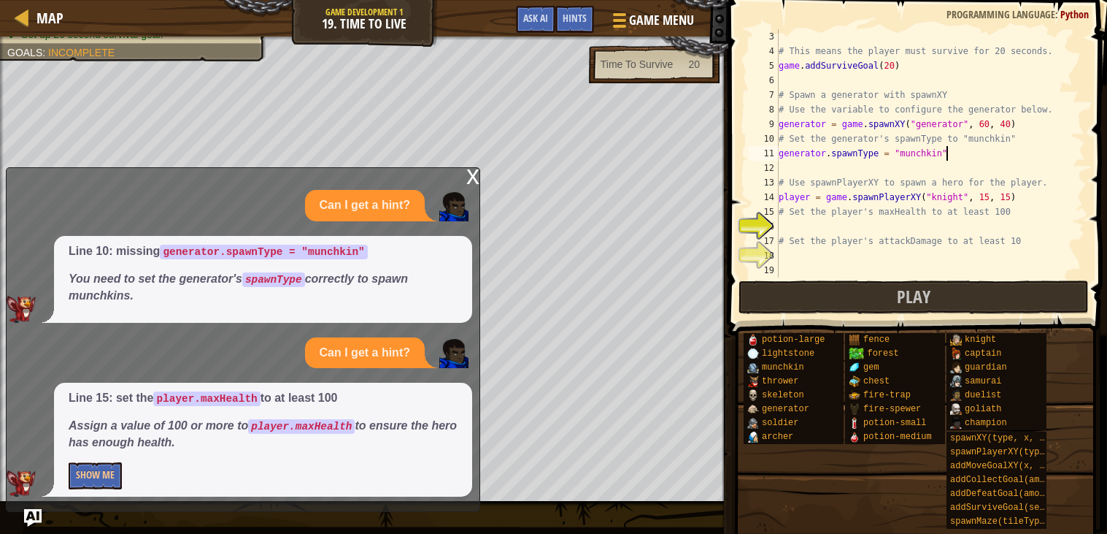
click at [96, 461] on div "Line 15: set the player.maxHealth to at least 100 Assign a value of 100 or more…" at bounding box center [263, 439] width 418 height 114
click at [115, 482] on button "Show Me" at bounding box center [95, 475] width 53 height 27
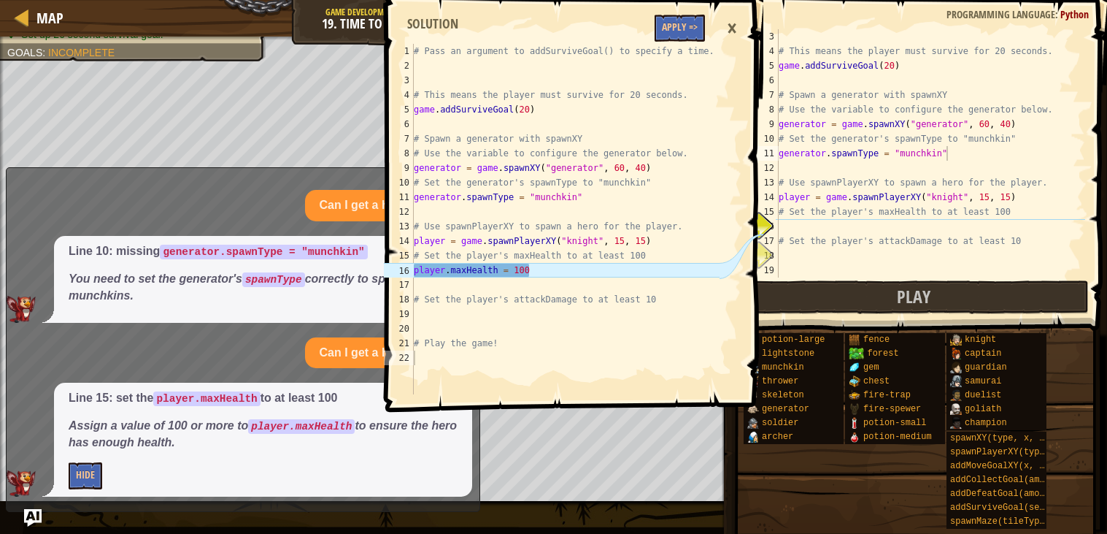
type textarea "player.maxHealth = 100"
drag, startPoint x: 596, startPoint y: 268, endPoint x: 411, endPoint y: 272, distance: 185.4
click at [411, 272] on div "player.maxHealth = 100 1 2 3 4 5 6 7 8 9 10 11 12 13 14 15 16 17 18 19 20 21 22…" at bounding box center [550, 219] width 339 height 350
click at [777, 220] on div "16" at bounding box center [764, 226] width 30 height 15
click at [785, 227] on div "# This means the player must survive for 20 seconds. game . addSurviveGoal ( 20…" at bounding box center [930, 167] width 309 height 277
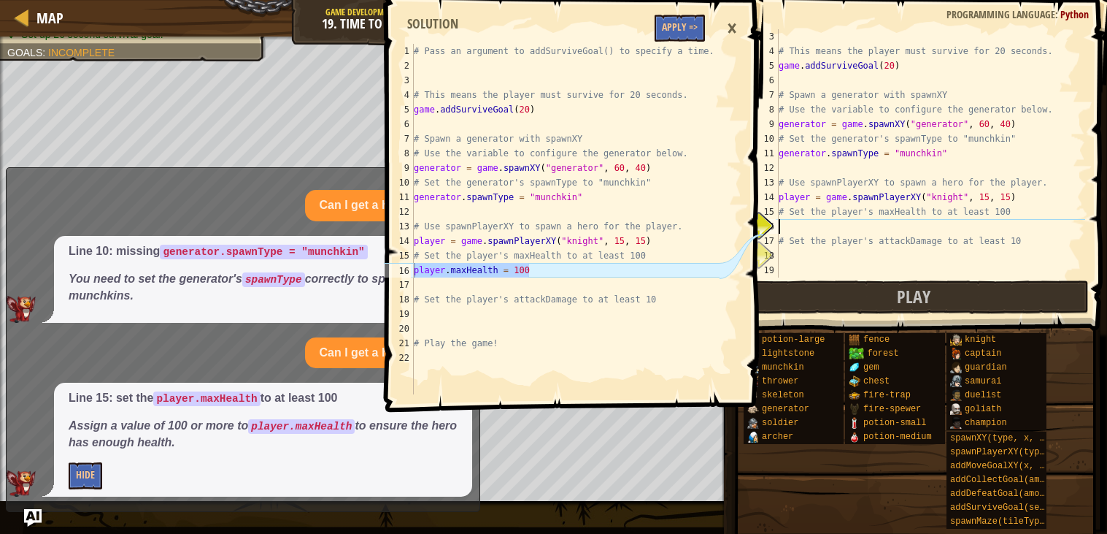
paste textarea "player.maxHealth = 100"
type textarea "player.maxHealth = 100"
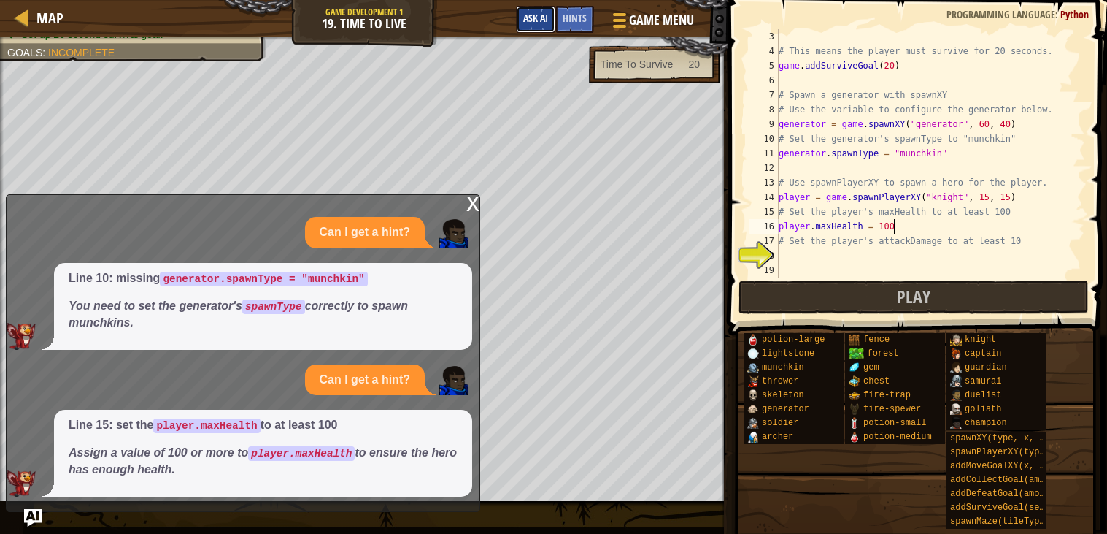
click at [530, 10] on button "Ask AI" at bounding box center [535, 19] width 39 height 27
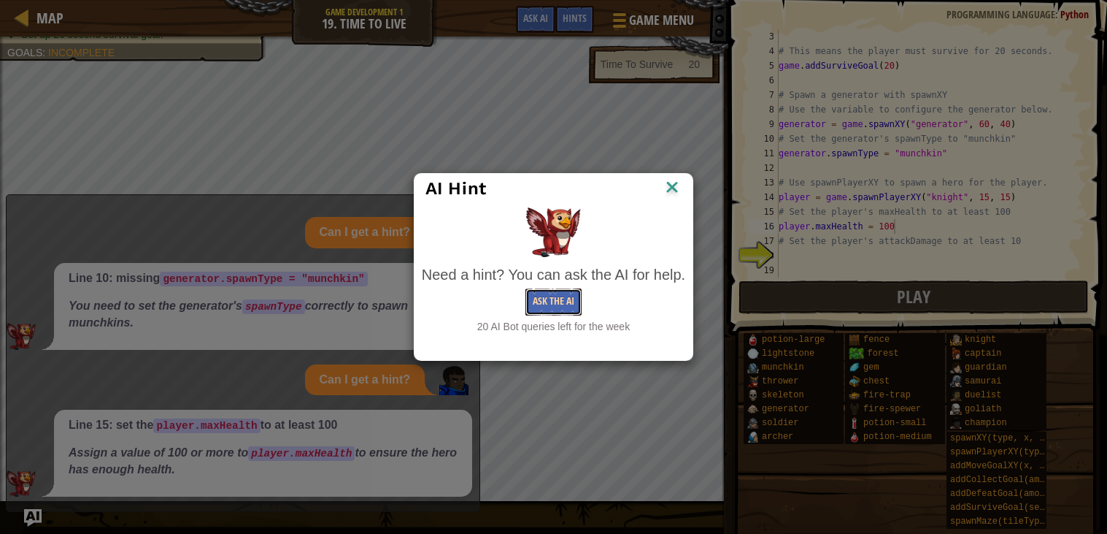
click at [577, 310] on button "Ask the AI" at bounding box center [554, 301] width 56 height 27
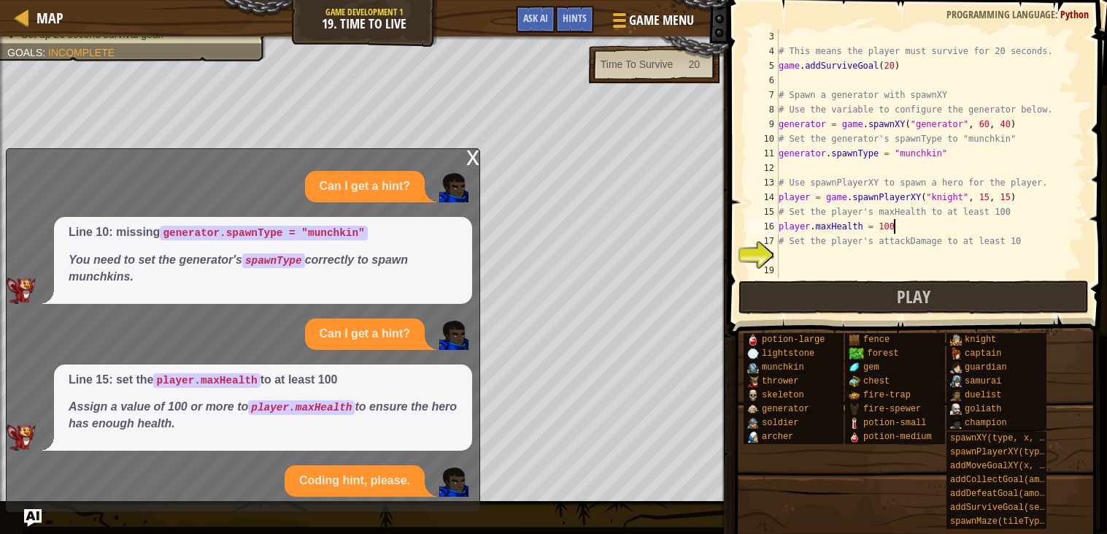
scroll to position [53, 0]
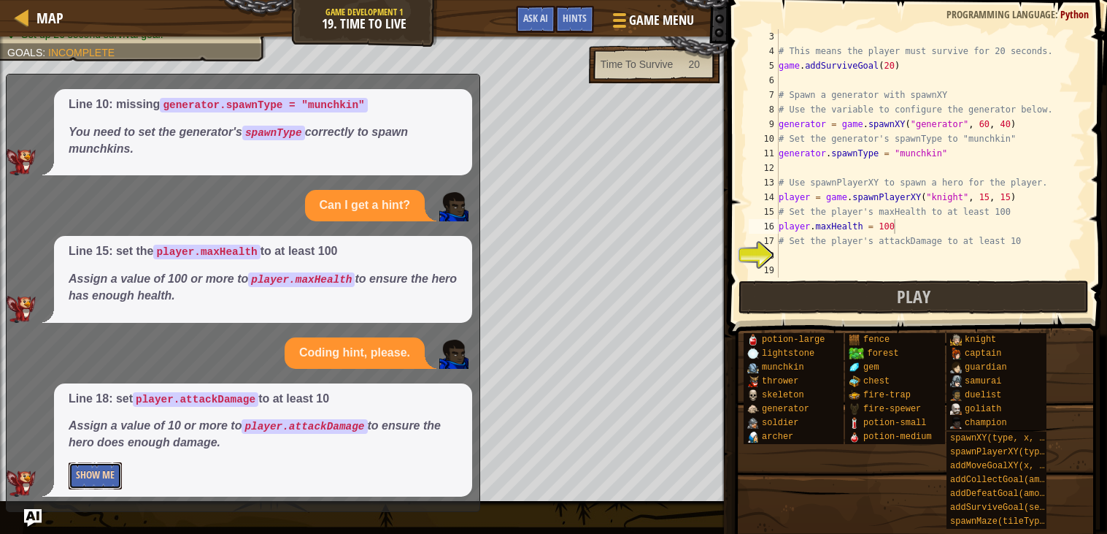
click at [115, 474] on button "Show Me" at bounding box center [95, 475] width 53 height 27
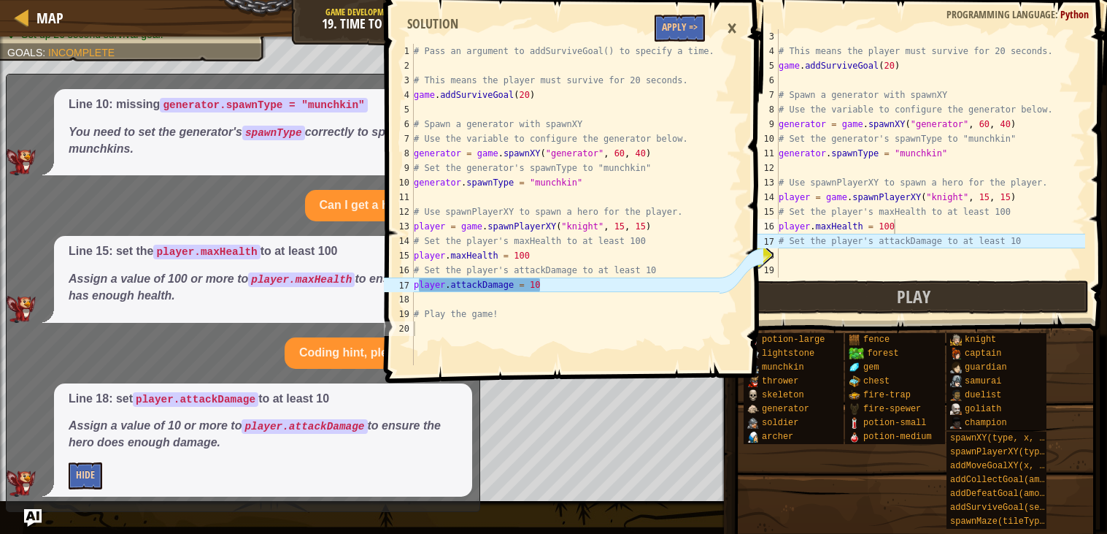
click at [115, 474] on p "Hide" at bounding box center [263, 475] width 389 height 27
type textarea "player.attackDamage = 10"
drag, startPoint x: 632, startPoint y: 279, endPoint x: 413, endPoint y: 285, distance: 219.0
click at [413, 285] on div "player.attackDamage = 10 1 2 3 4 5 6 7 8 9 10 11 12 13 14 15 16 17 18 19 20 # P…" at bounding box center [550, 204] width 339 height 321
click at [843, 258] on div "# This means the player must survive for 20 seconds. game . addSurviveGoal ( 20…" at bounding box center [930, 167] width 309 height 277
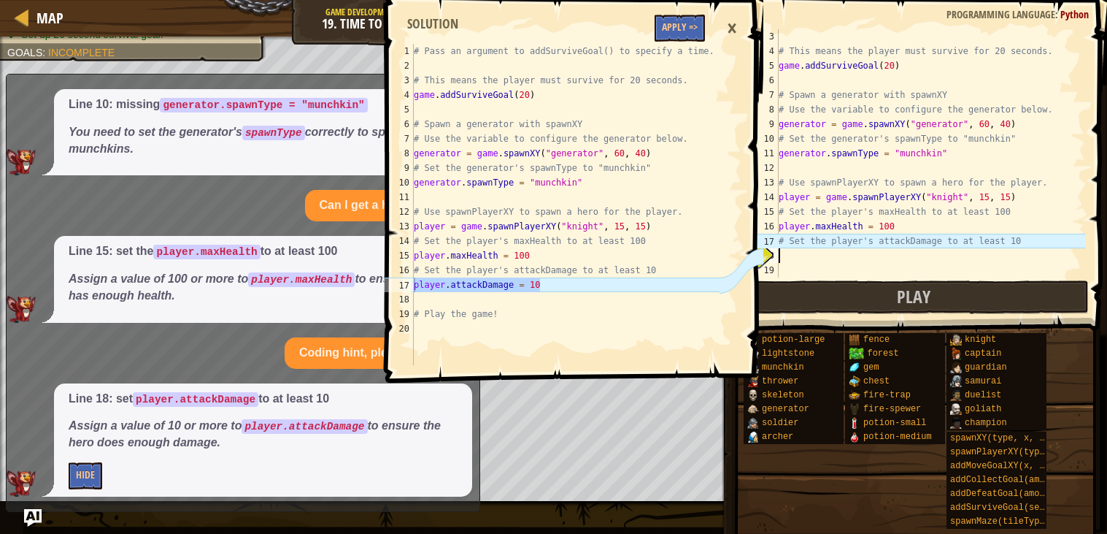
paste textarea "player.attackDamage = 10"
type textarea "player.attackDamage = 10"
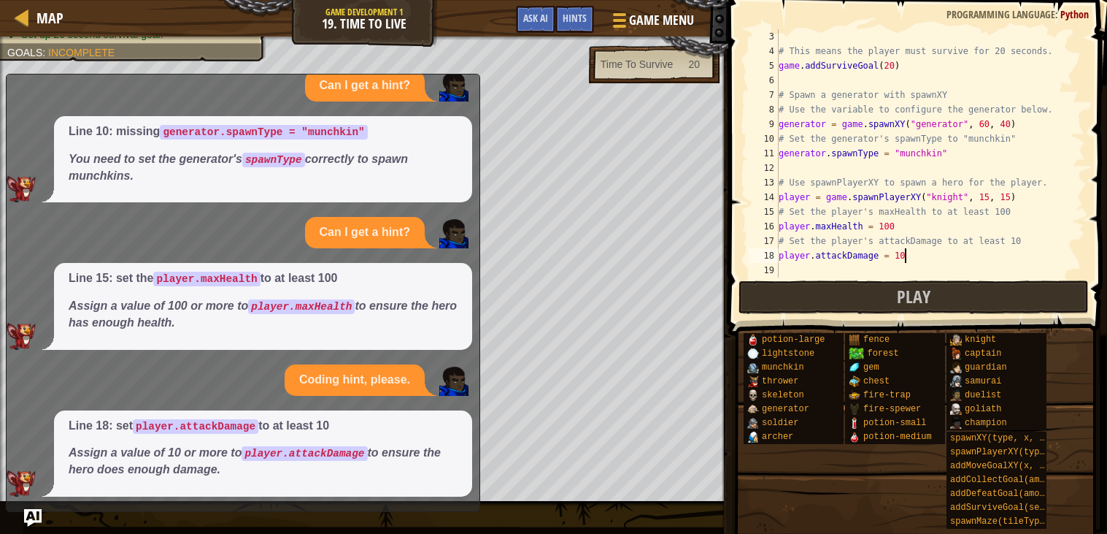
click at [907, 318] on span at bounding box center [915, 534] width 369 height 432
click at [844, 285] on button "Play" at bounding box center [914, 297] width 350 height 34
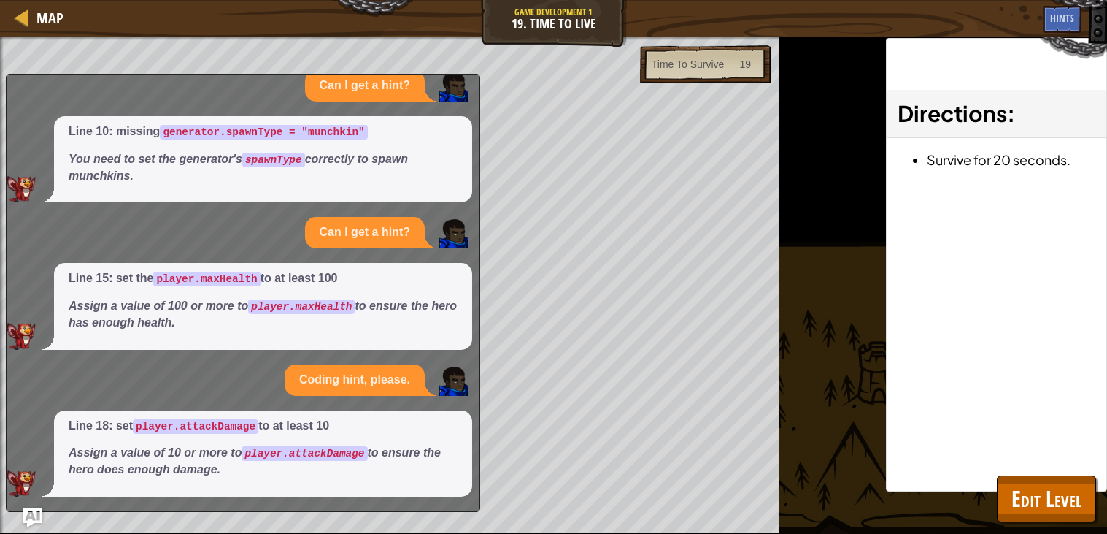
click at [37, 521] on img "Ask AI" at bounding box center [32, 517] width 19 height 19
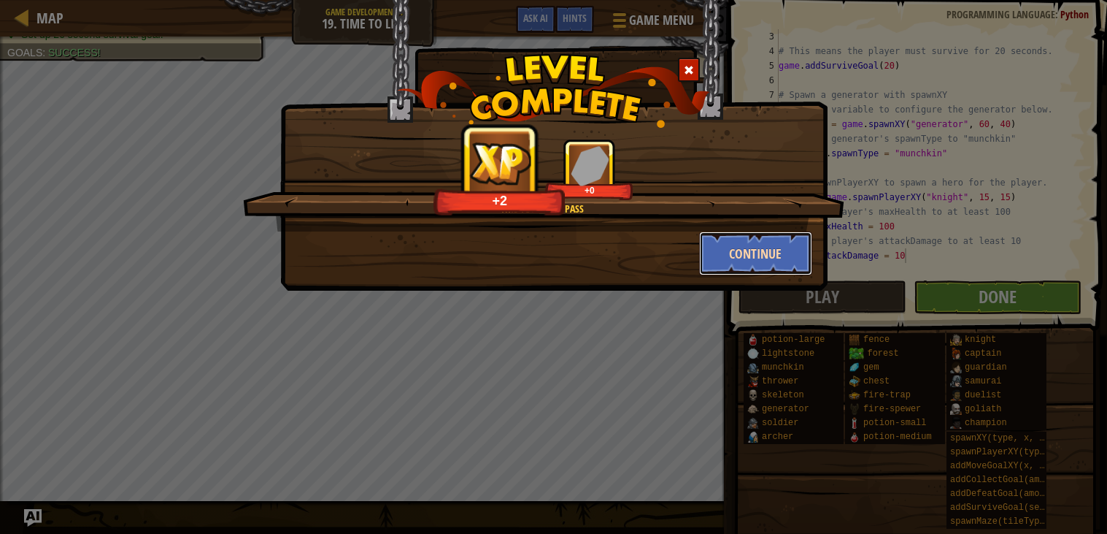
click at [743, 240] on button "Continue" at bounding box center [755, 253] width 113 height 44
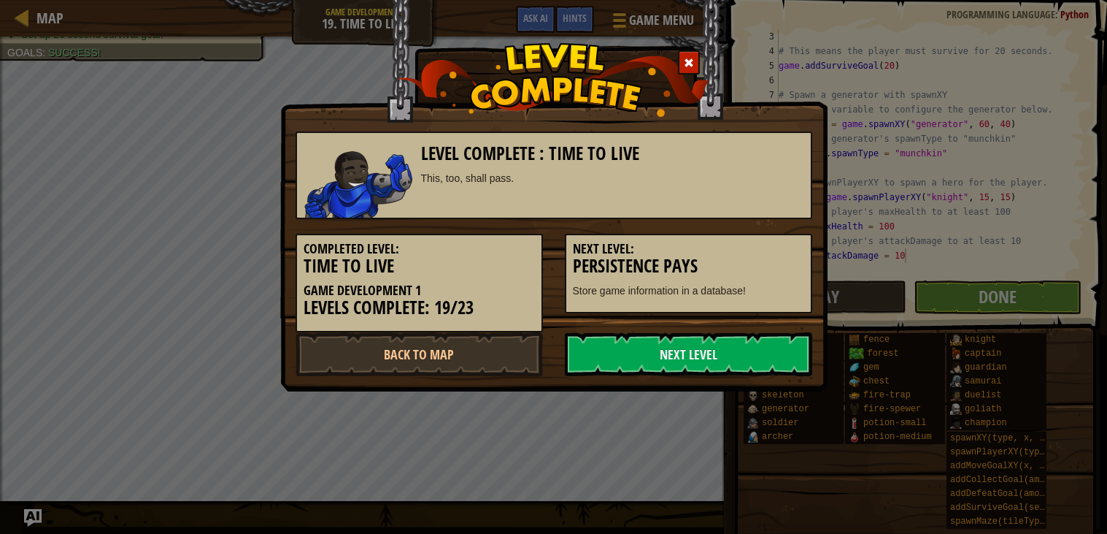
click at [743, 242] on h5 "Next Level:" at bounding box center [688, 249] width 231 height 15
click at [758, 384] on div "Level Complete : Time To Live This, too, shall pass. Completed Level: Time To L…" at bounding box center [553, 195] width 547 height 391
click at [712, 347] on link "Next Level" at bounding box center [688, 354] width 247 height 44
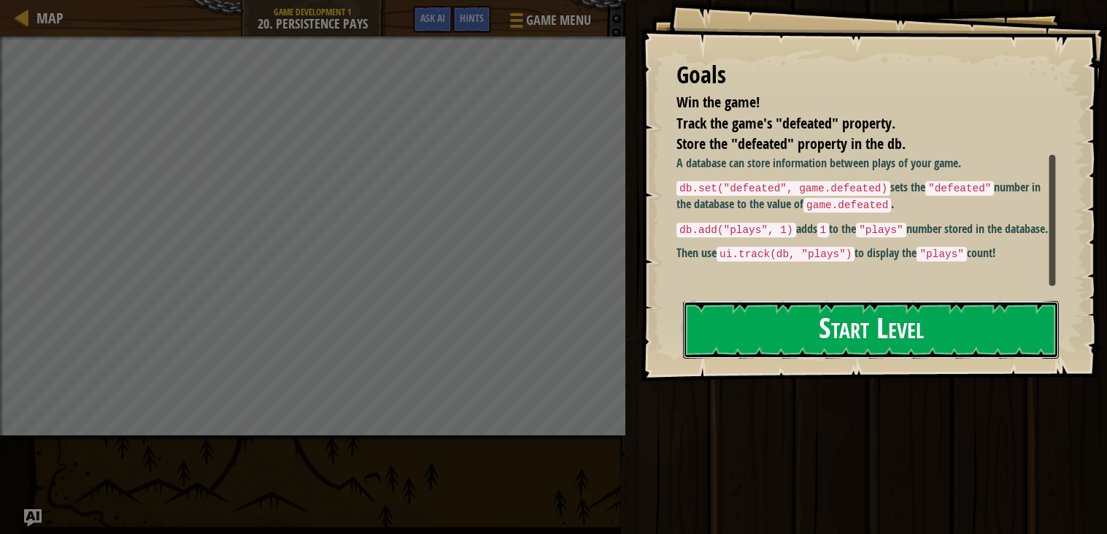
click at [717, 353] on button "Start Level" at bounding box center [871, 330] width 376 height 58
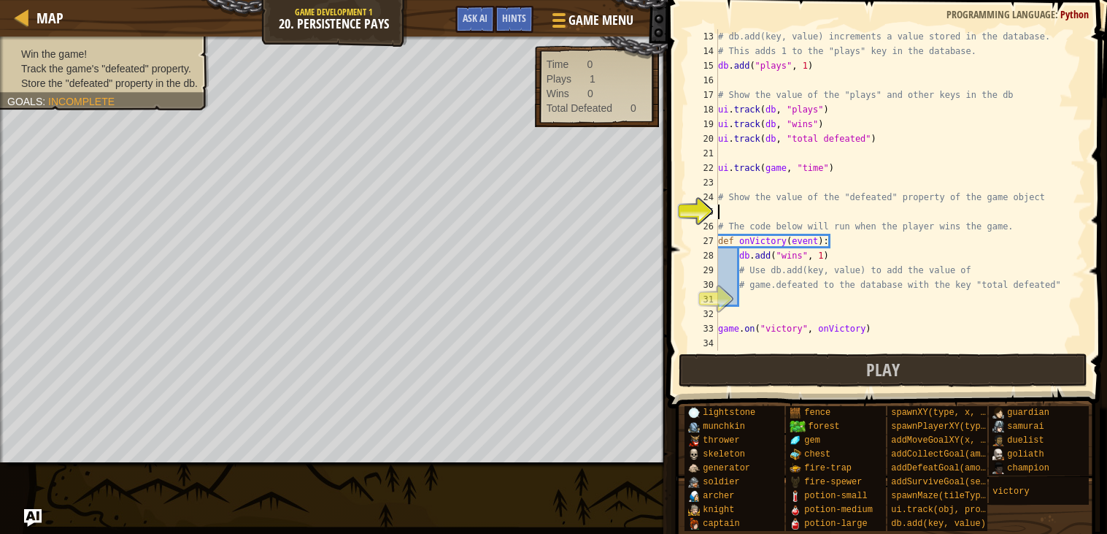
scroll to position [174, 0]
click at [455, 20] on button "Ask AI" at bounding box center [474, 19] width 39 height 27
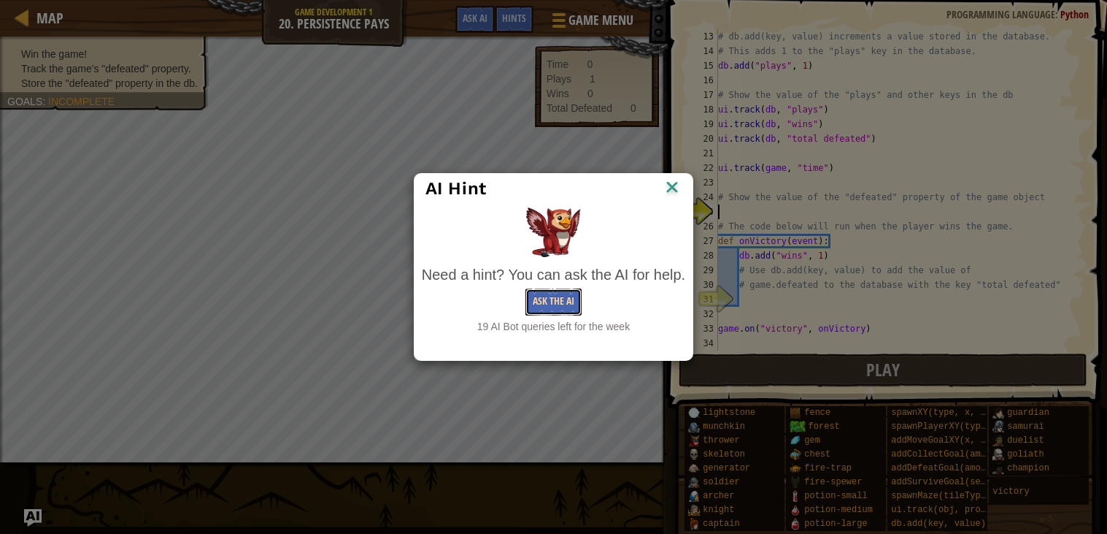
click at [555, 308] on button "Ask the AI" at bounding box center [554, 301] width 56 height 27
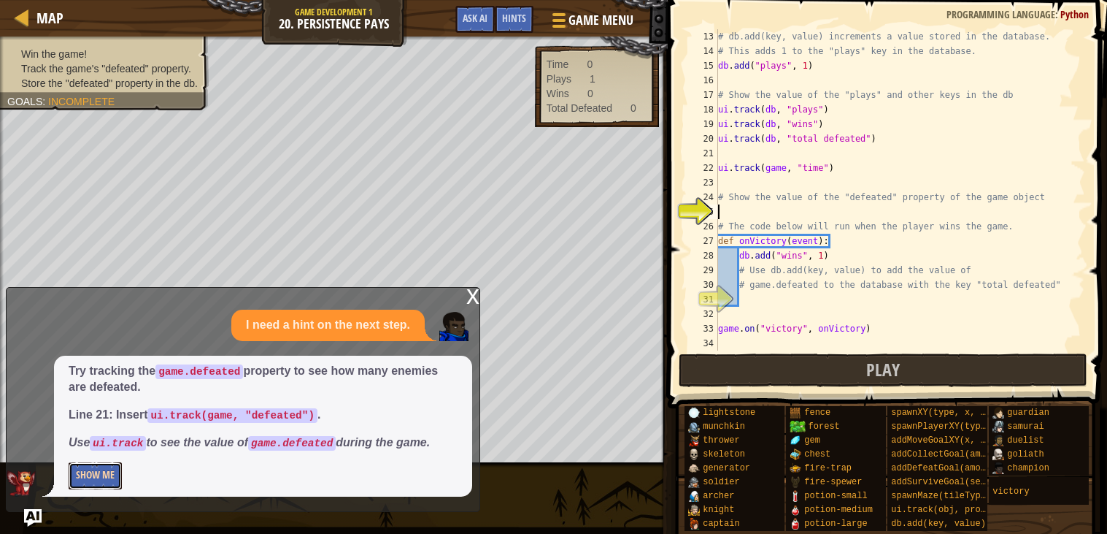
click at [104, 479] on button "Show Me" at bounding box center [95, 475] width 53 height 27
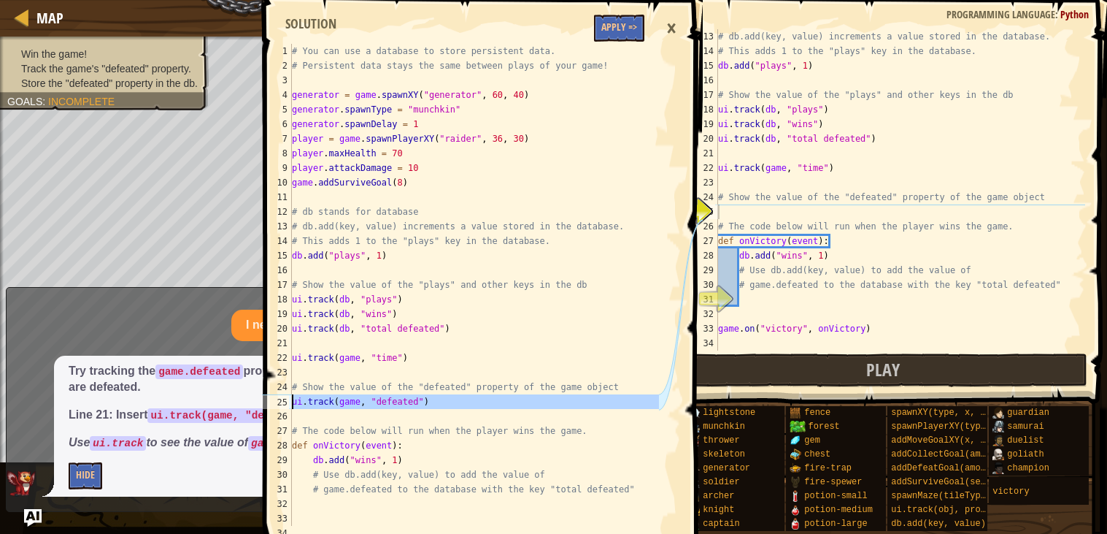
drag, startPoint x: 452, startPoint y: 409, endPoint x: 279, endPoint y: 403, distance: 173.1
click at [279, 403] on div "1 2 3 4 5 6 7 8 9 10 11 12 13 14 15 16 17 18 19 20 21 22 23 24 25 26 27 28 29 3…" at bounding box center [459, 285] width 400 height 482
type textarea "ui.track(game, "defeated")"
click at [807, 299] on div "# db.add(key, value) increments a value stored in the database. # This adds 1 t…" at bounding box center [900, 204] width 370 height 350
paste textarea
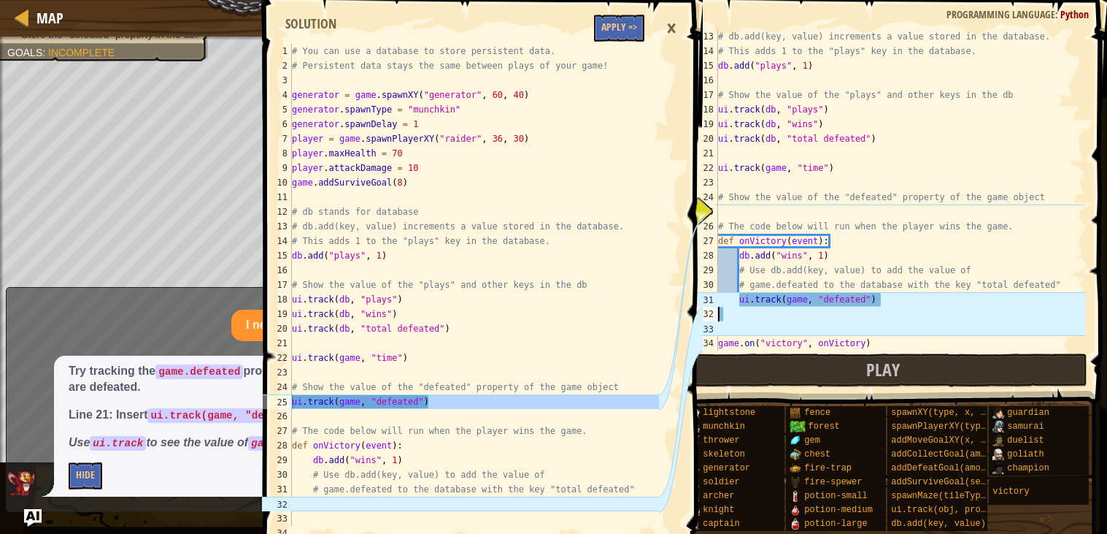
click at [737, 304] on div "# db.add(key, value) increments a value stored in the database. # This adds 1 t…" at bounding box center [900, 204] width 370 height 350
type textarea "ui.track(game, "defeated")"
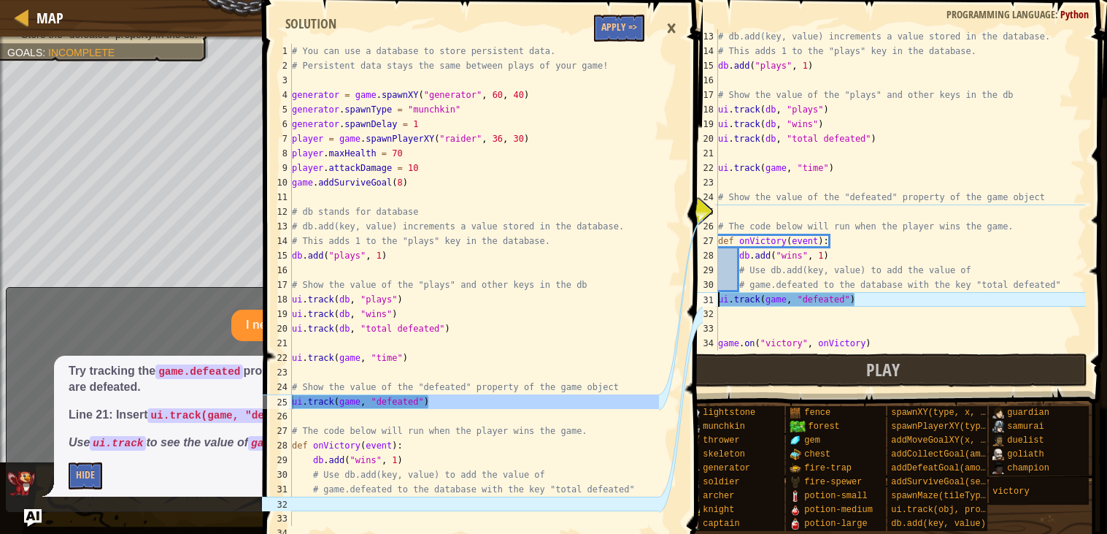
click at [903, 312] on div "# db.add(key, value) increments a value stored in the database. # This adds 1 t…" at bounding box center [900, 204] width 370 height 350
click at [742, 285] on div "# db.add(key, value) increments a value stored in the database. # This adds 1 t…" at bounding box center [900, 204] width 370 height 350
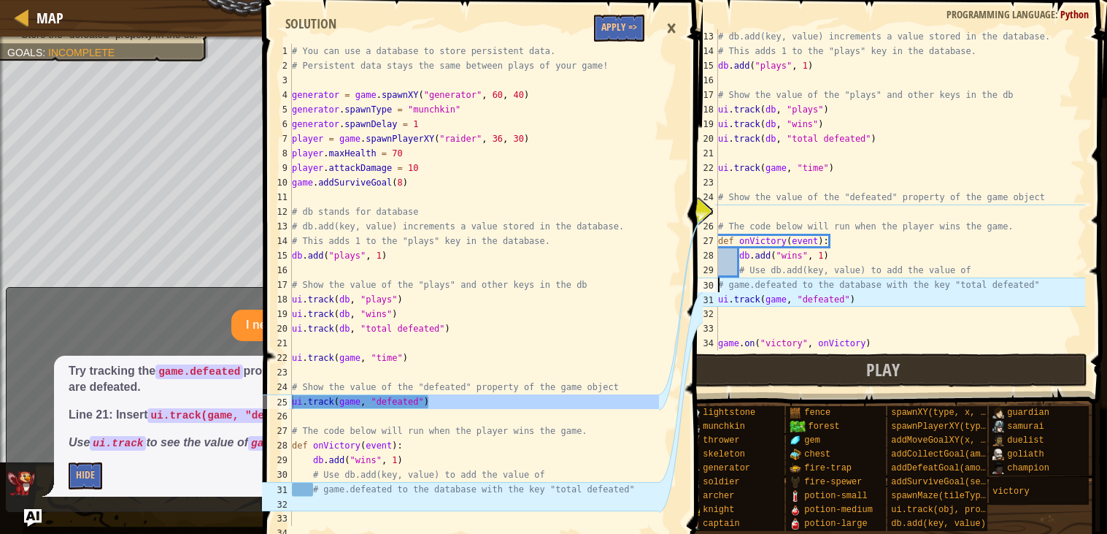
click at [739, 273] on div "# db.add(key, value) increments a value stored in the database. # This adds 1 t…" at bounding box center [900, 204] width 370 height 350
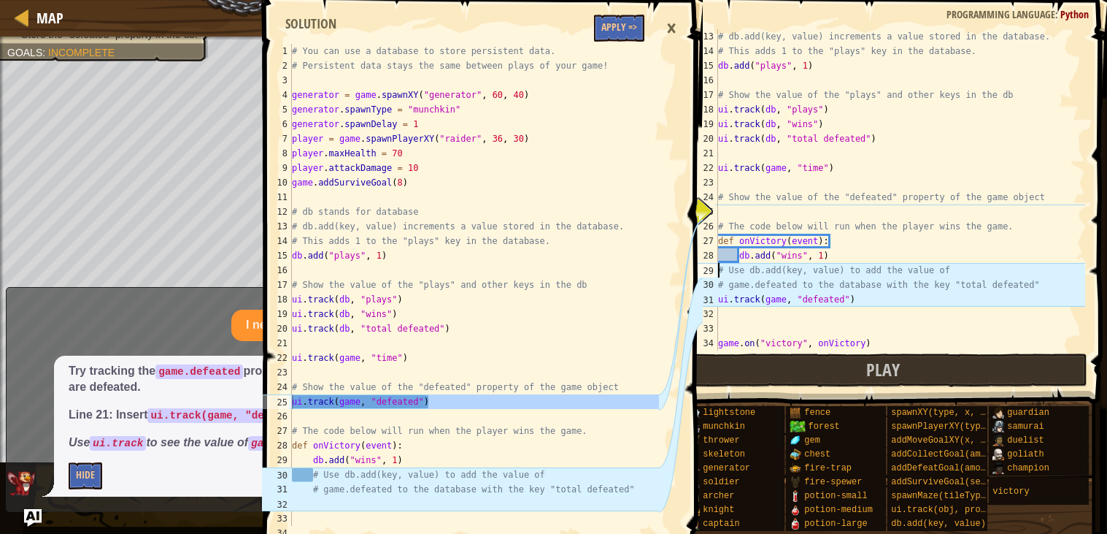
click at [744, 250] on div "# db.add(key, value) increments a value stored in the database. # This adds 1 t…" at bounding box center [900, 204] width 370 height 350
click at [741, 258] on div "# db.add(key, value) increments a value stored in the database. # This adds 1 t…" at bounding box center [900, 204] width 370 height 350
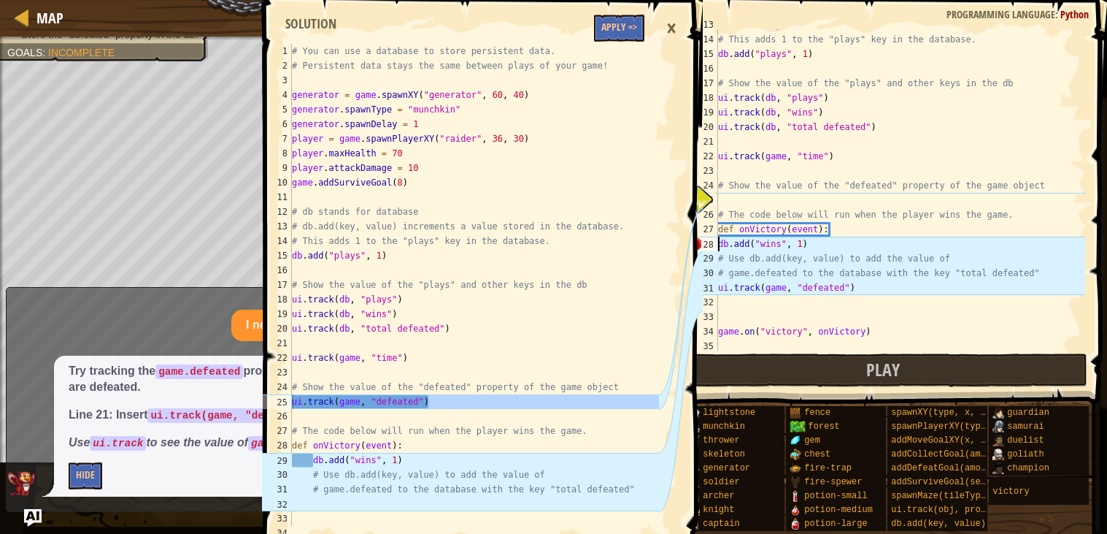
scroll to position [187, 0]
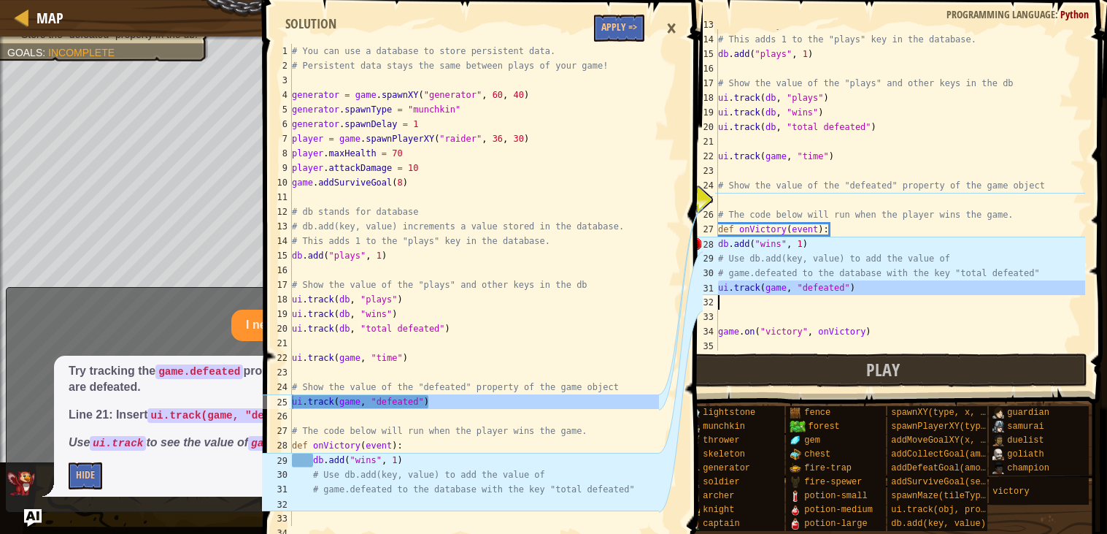
drag, startPoint x: 717, startPoint y: 283, endPoint x: 868, endPoint y: 284, distance: 151.1
click at [868, 284] on div "db.add("wins", 1) 13 14 15 16 17 18 19 20 21 22 23 24 25 26 27 28 29 30 31 32 3…" at bounding box center [885, 189] width 400 height 321
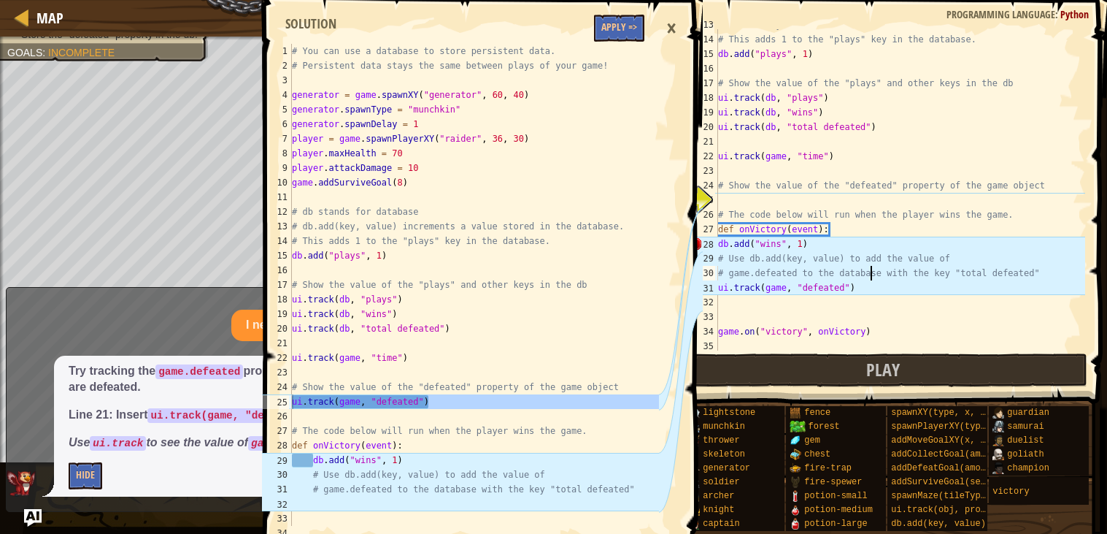
click at [869, 278] on div "# db.add(key, value) increments a value stored in the database. # This adds 1 t…" at bounding box center [900, 193] width 370 height 350
click at [869, 281] on div "# db.add(key, value) increments a value stored in the database. # This adds 1 t…" at bounding box center [900, 193] width 370 height 350
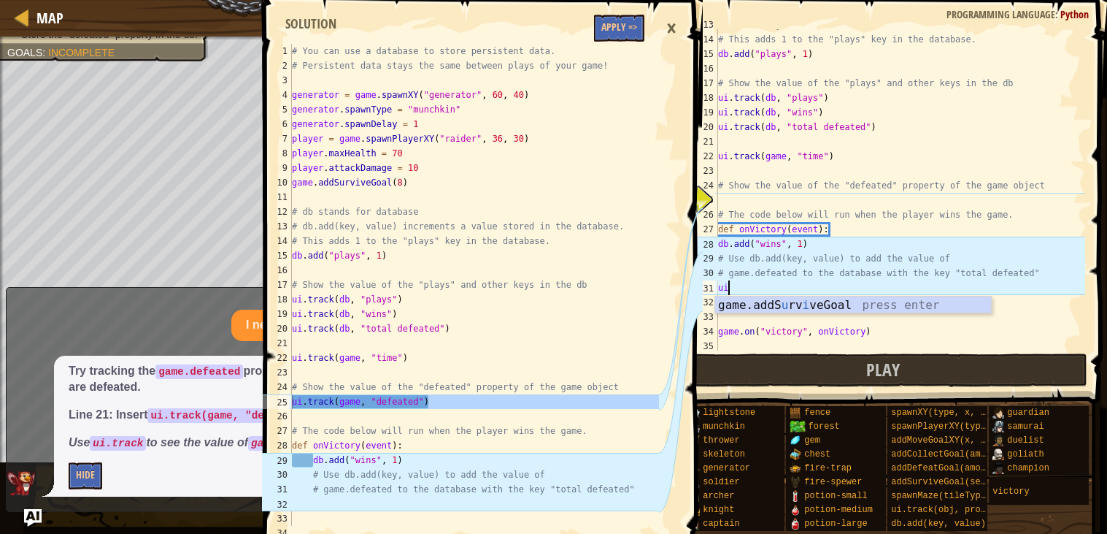
type textarea "u"
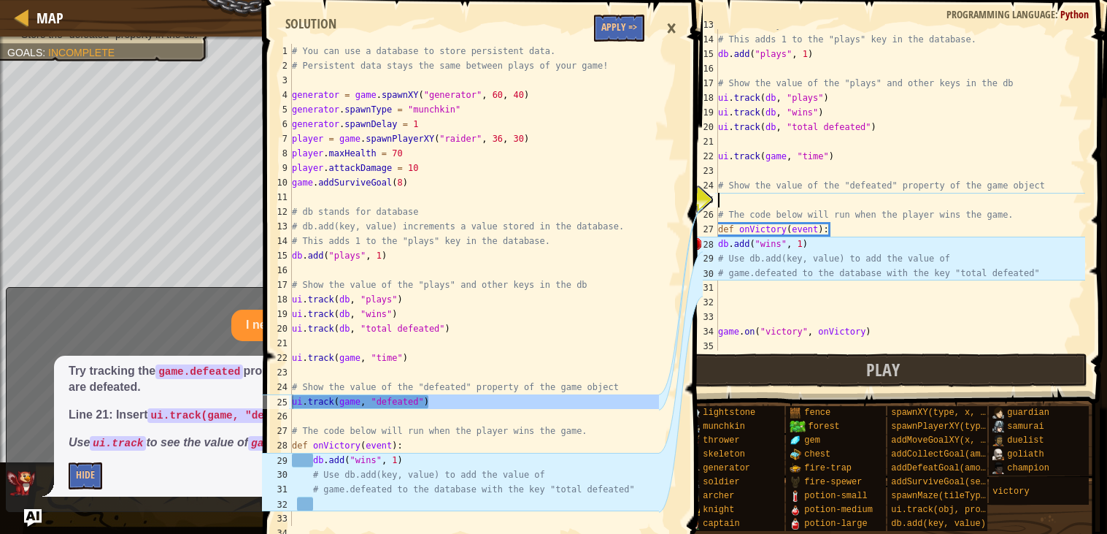
click at [792, 201] on div "# db.add(key, value) increments a value stored in the database. # This adds 1 t…" at bounding box center [900, 193] width 370 height 350
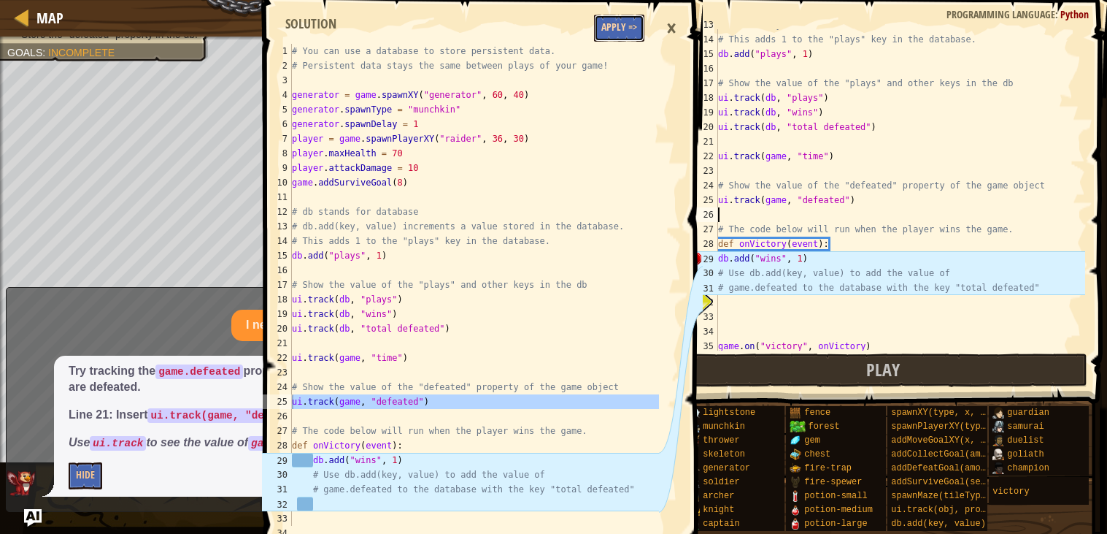
click at [612, 28] on button "Apply =>" at bounding box center [619, 28] width 50 height 27
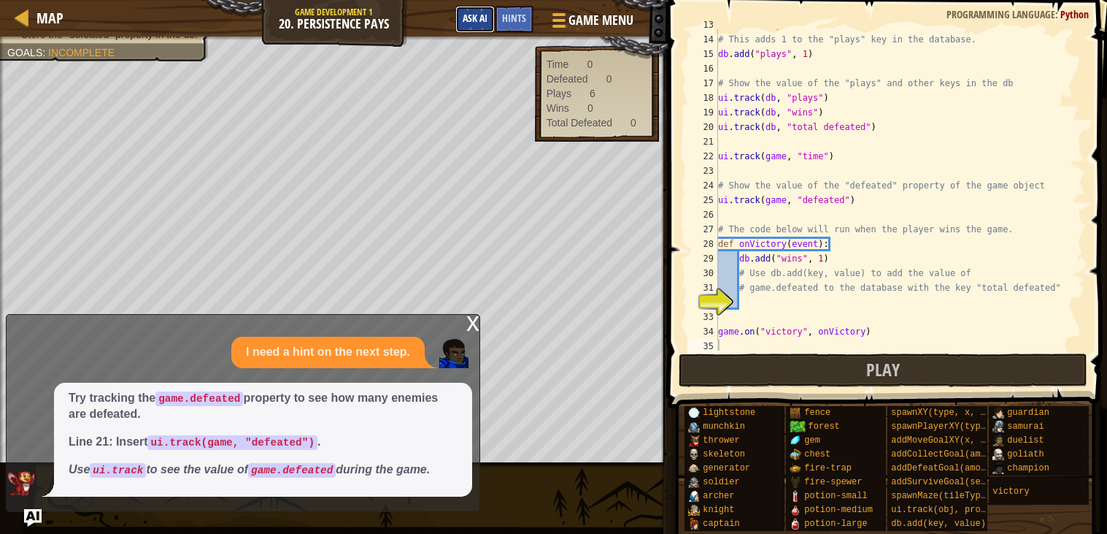
click at [485, 17] on span "Ask AI" at bounding box center [475, 18] width 25 height 14
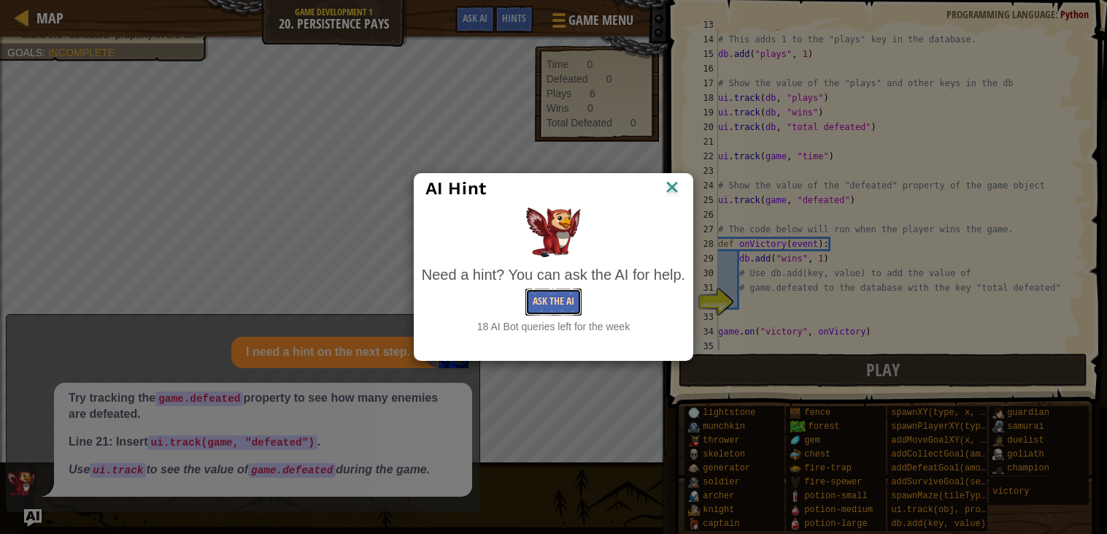
click at [574, 300] on button "Ask the AI" at bounding box center [554, 301] width 56 height 27
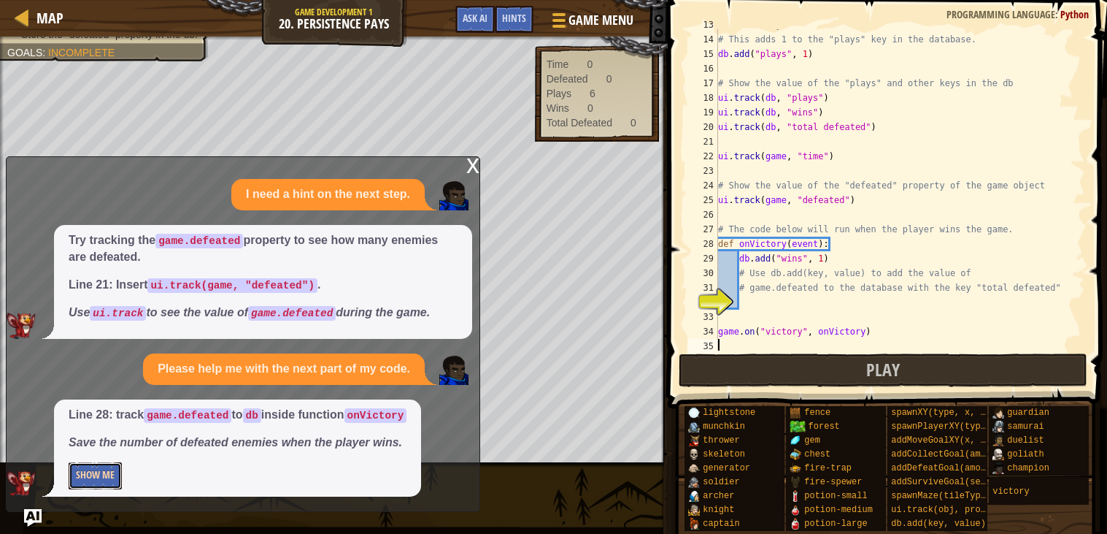
click at [77, 479] on button "Show Me" at bounding box center [95, 475] width 53 height 27
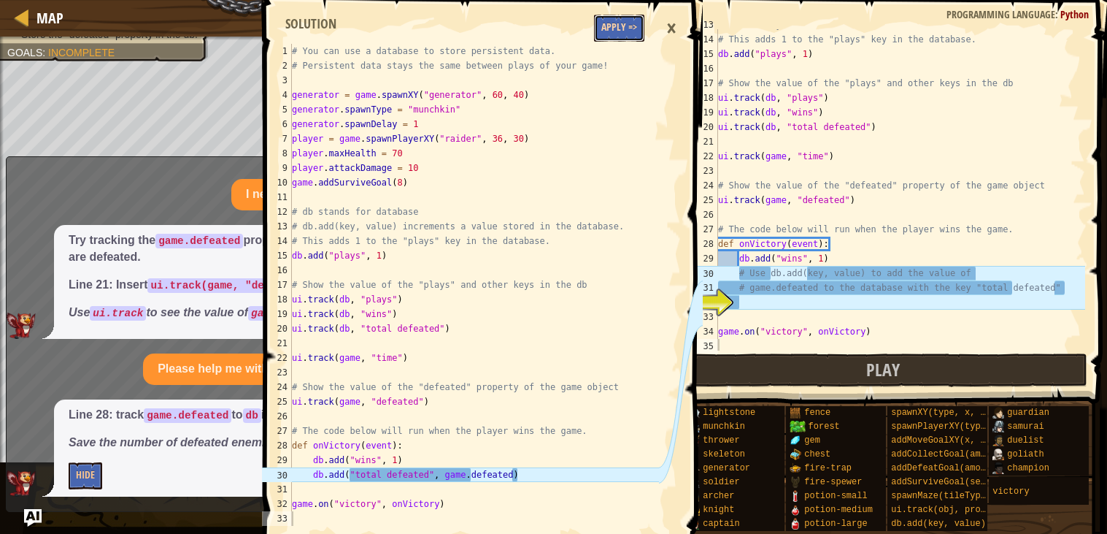
click at [601, 34] on button "Apply =>" at bounding box center [619, 28] width 50 height 27
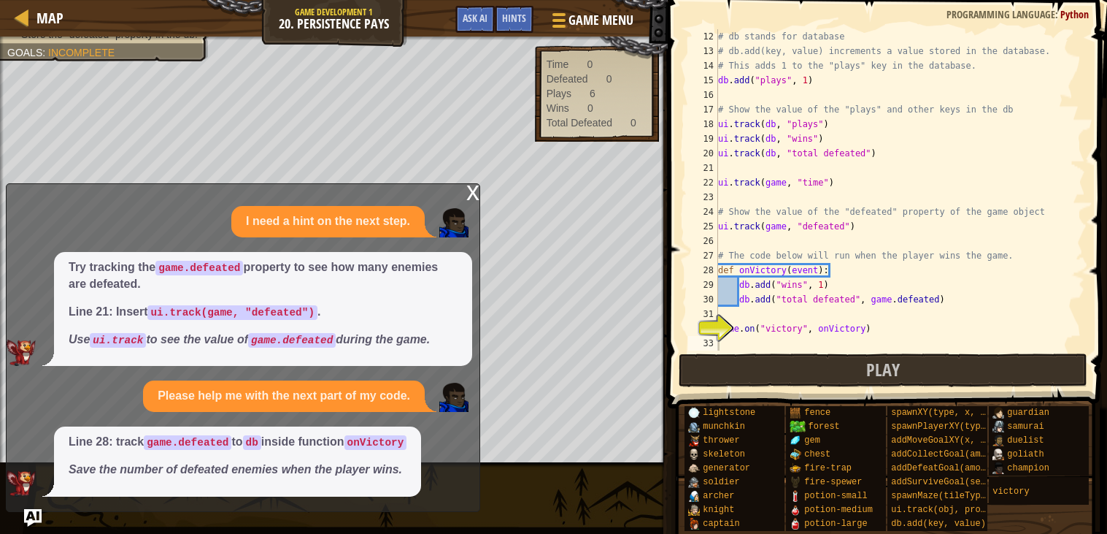
scroll to position [160, 0]
click at [482, 22] on span "Ask AI" at bounding box center [475, 18] width 25 height 14
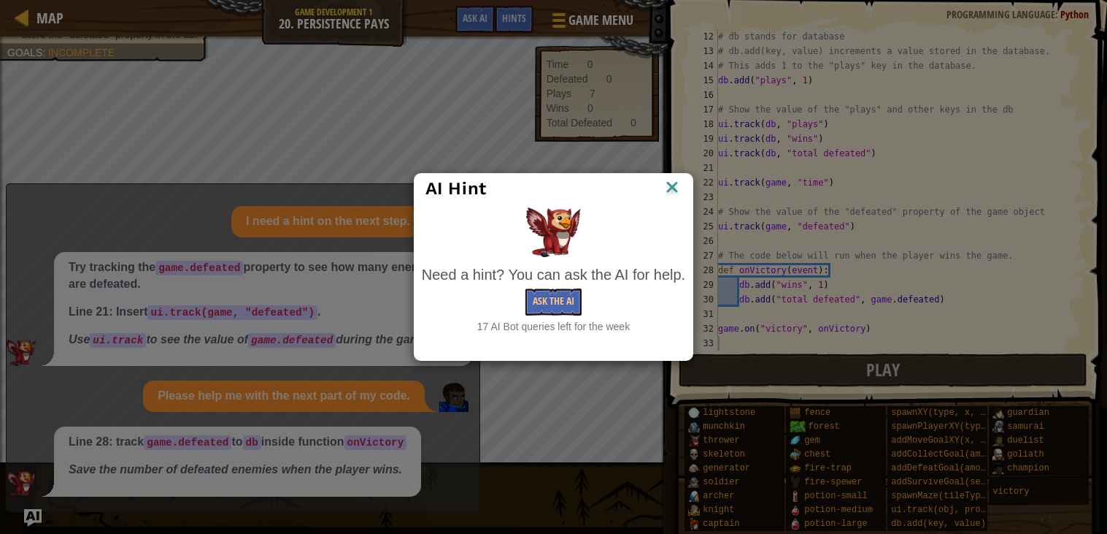
click at [673, 188] on img at bounding box center [672, 188] width 19 height 22
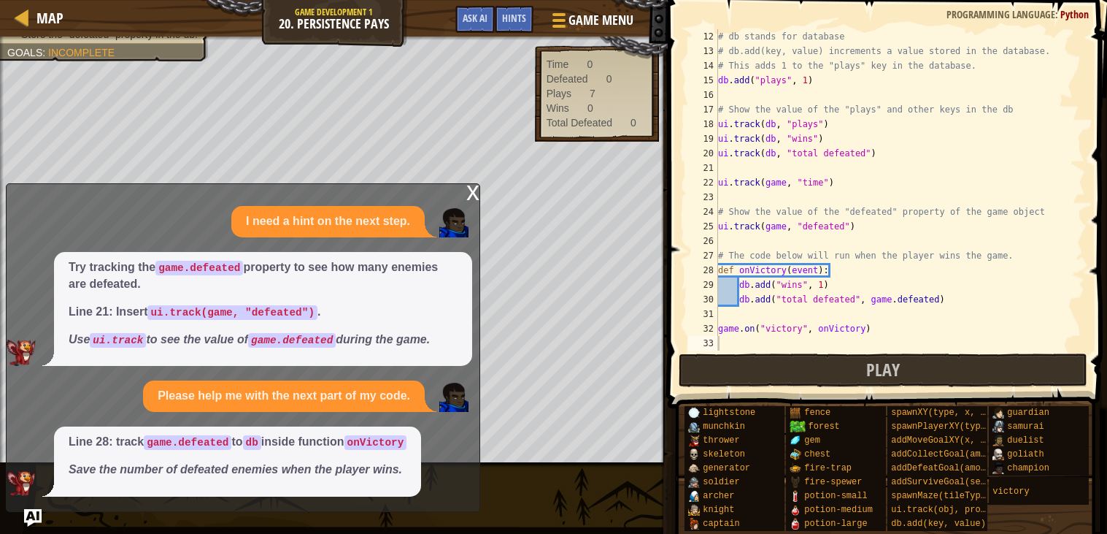
click at [762, 351] on span at bounding box center [888, 183] width 451 height 451
click at [472, 194] on div "x" at bounding box center [472, 191] width 13 height 15
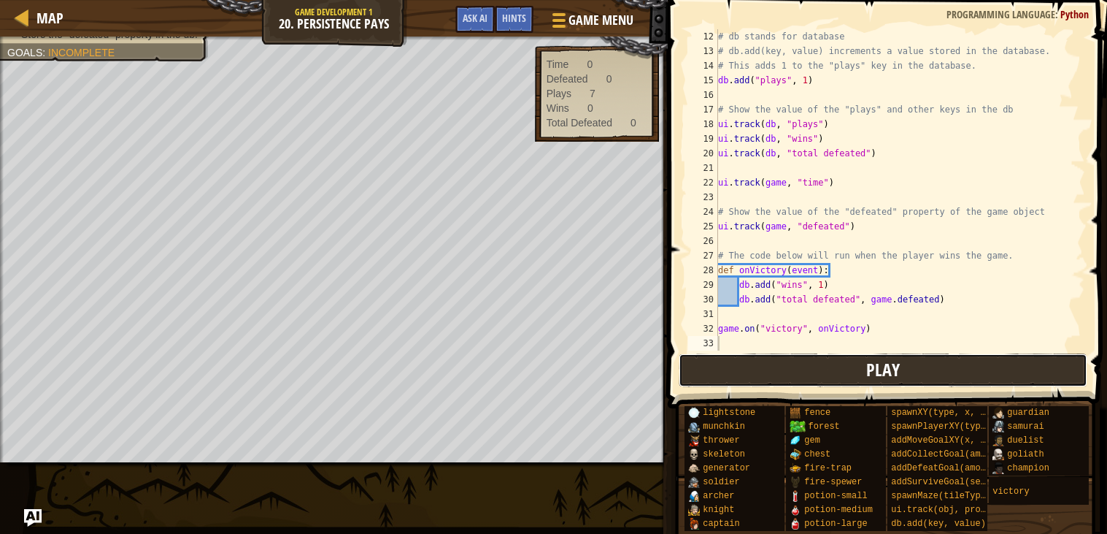
click at [777, 361] on button "Play" at bounding box center [883, 370] width 409 height 34
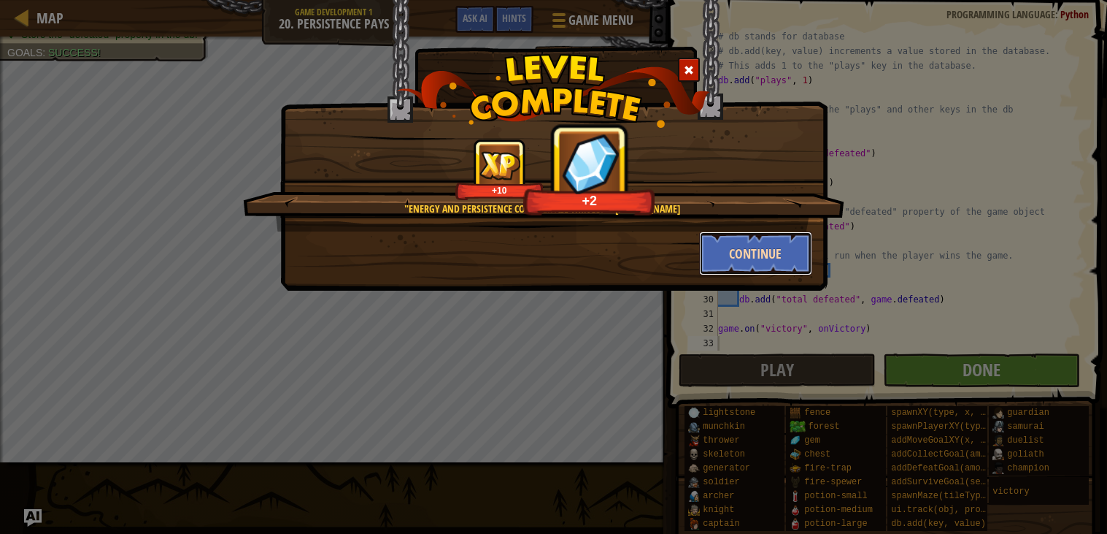
click at [756, 255] on button "Continue" at bounding box center [755, 253] width 113 height 44
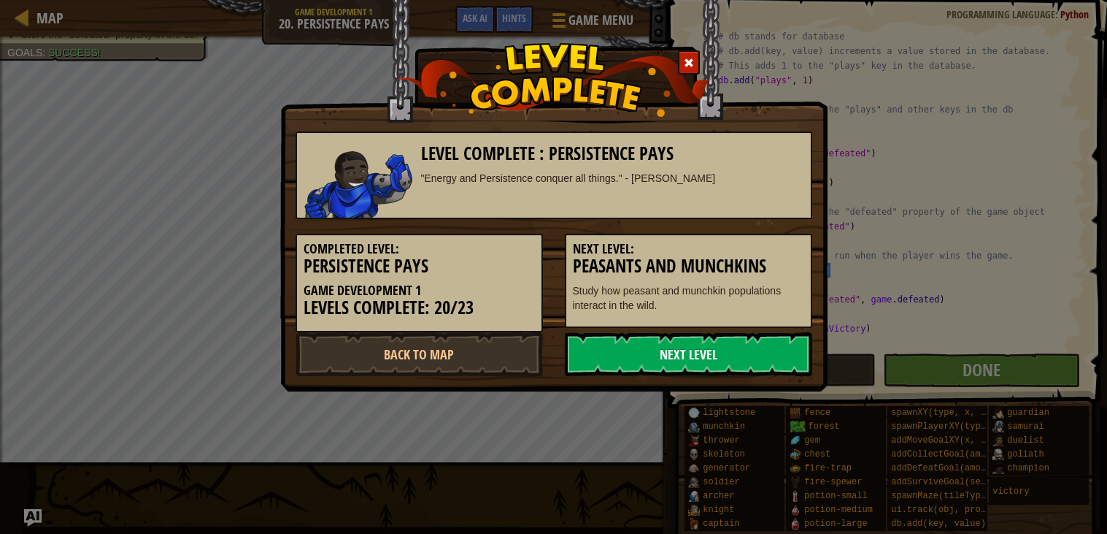
click at [682, 352] on link "Next Level" at bounding box center [688, 354] width 247 height 44
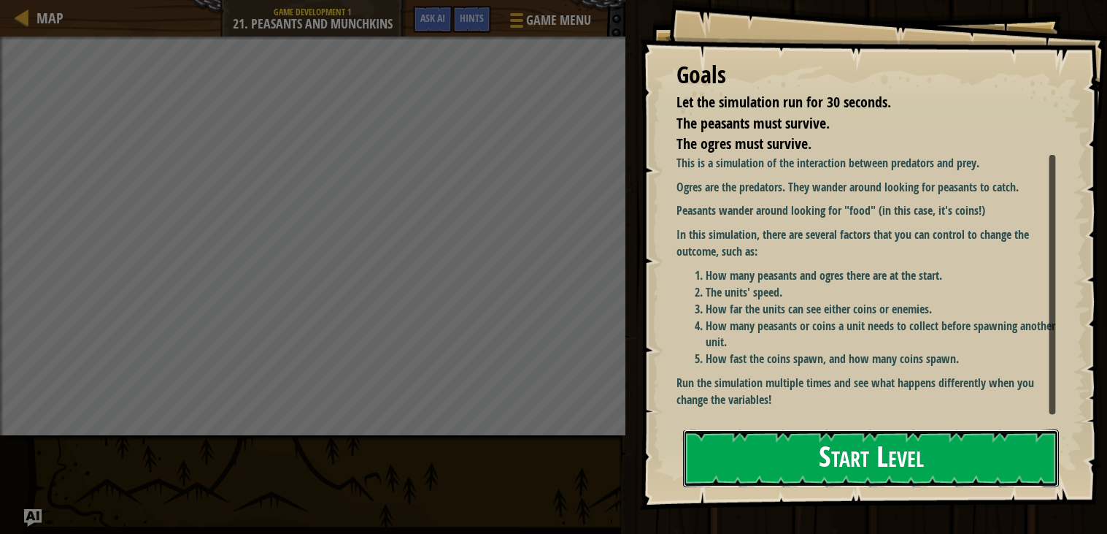
click at [720, 429] on button "Start Level" at bounding box center [871, 458] width 376 height 58
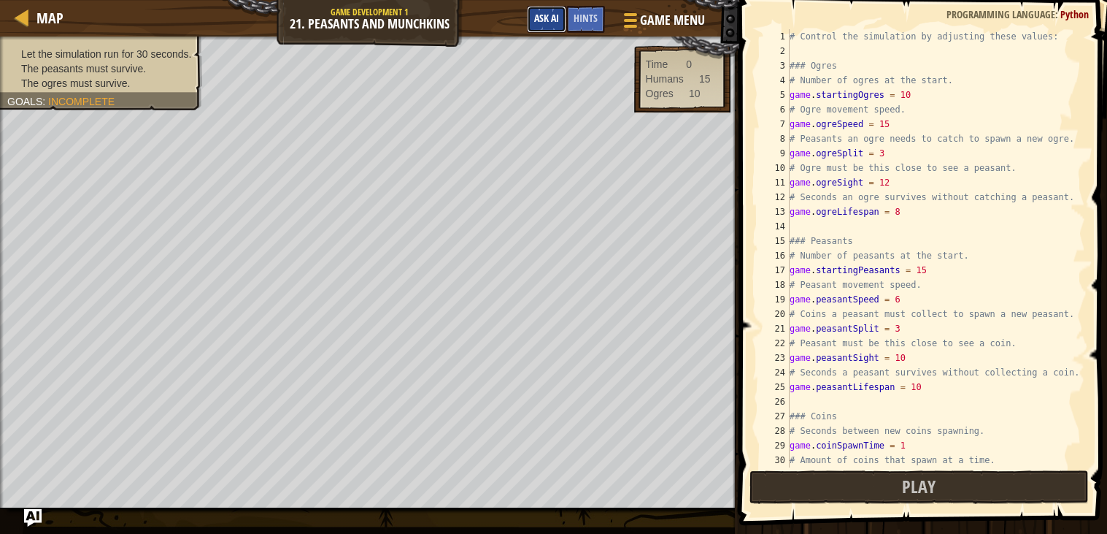
click at [534, 23] on span "Ask AI" at bounding box center [546, 18] width 25 height 14
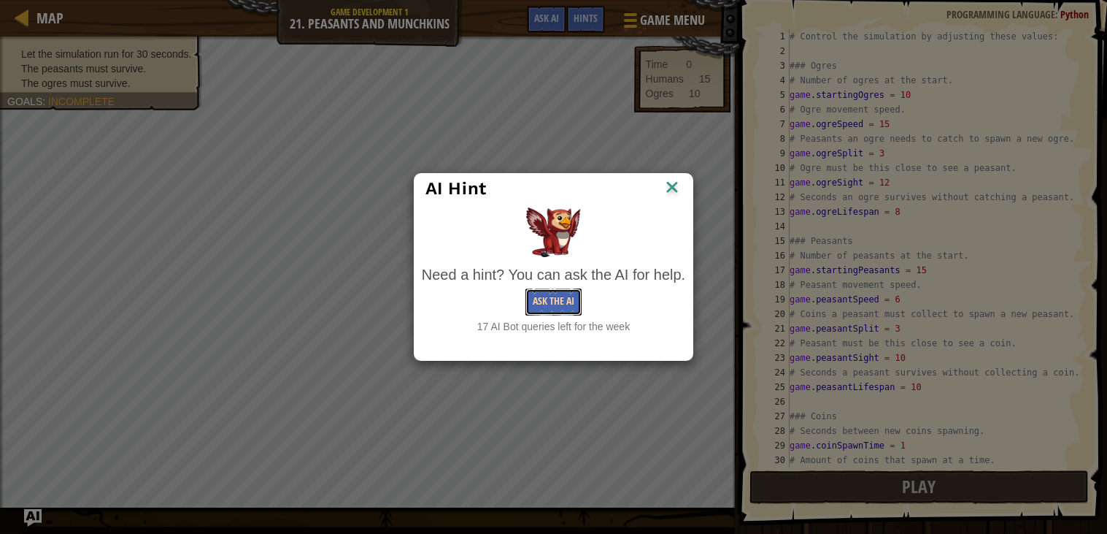
click at [531, 302] on button "Ask the AI" at bounding box center [554, 301] width 56 height 27
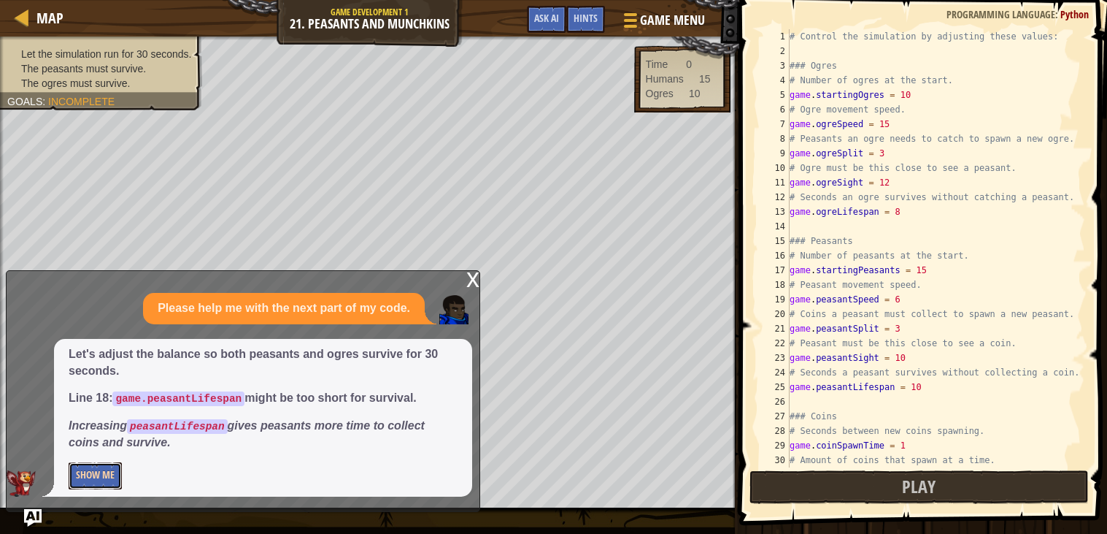
click at [103, 480] on button "Show Me" at bounding box center [95, 475] width 53 height 27
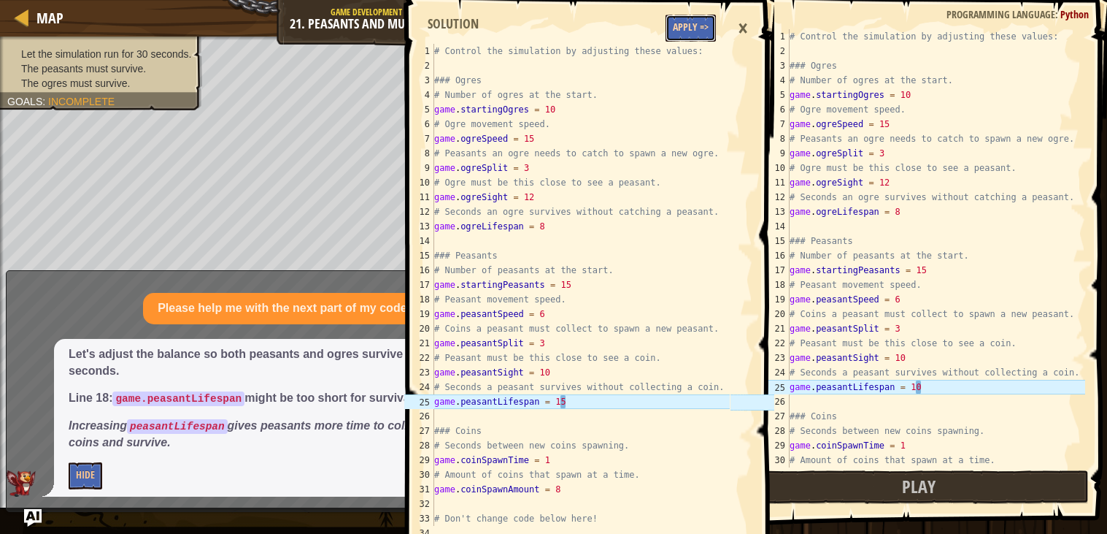
click at [687, 36] on button "Apply =>" at bounding box center [691, 28] width 50 height 27
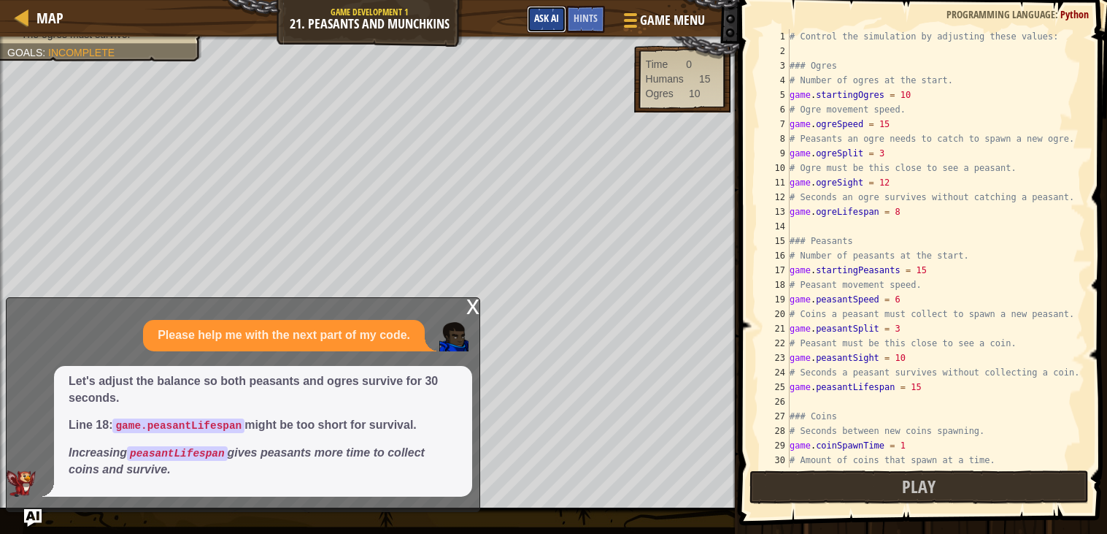
click at [545, 21] on span "Ask AI" at bounding box center [546, 18] width 25 height 14
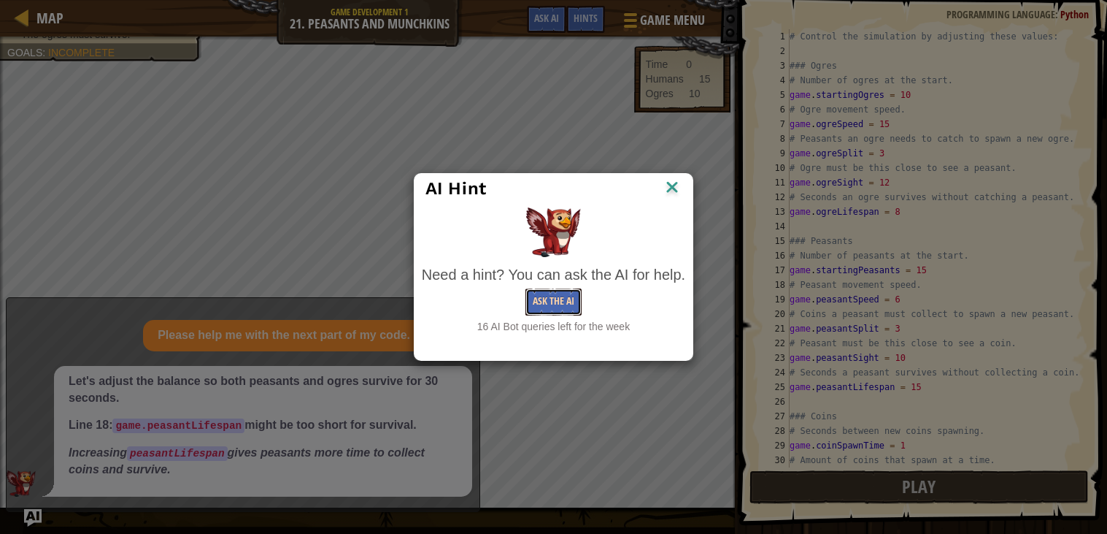
click at [560, 307] on button "Ask the AI" at bounding box center [554, 301] width 56 height 27
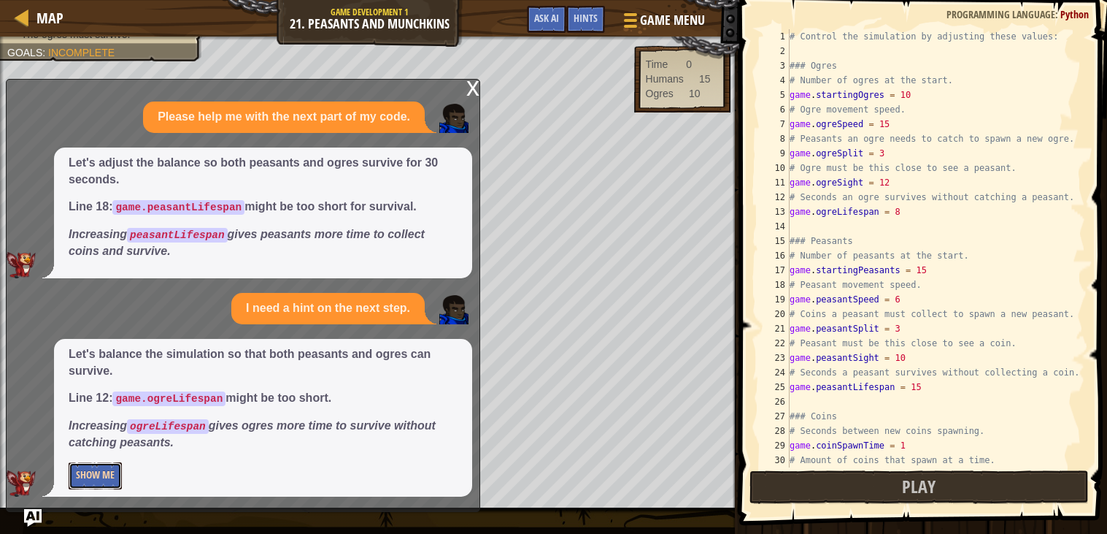
click at [114, 472] on button "Show Me" at bounding box center [95, 475] width 53 height 27
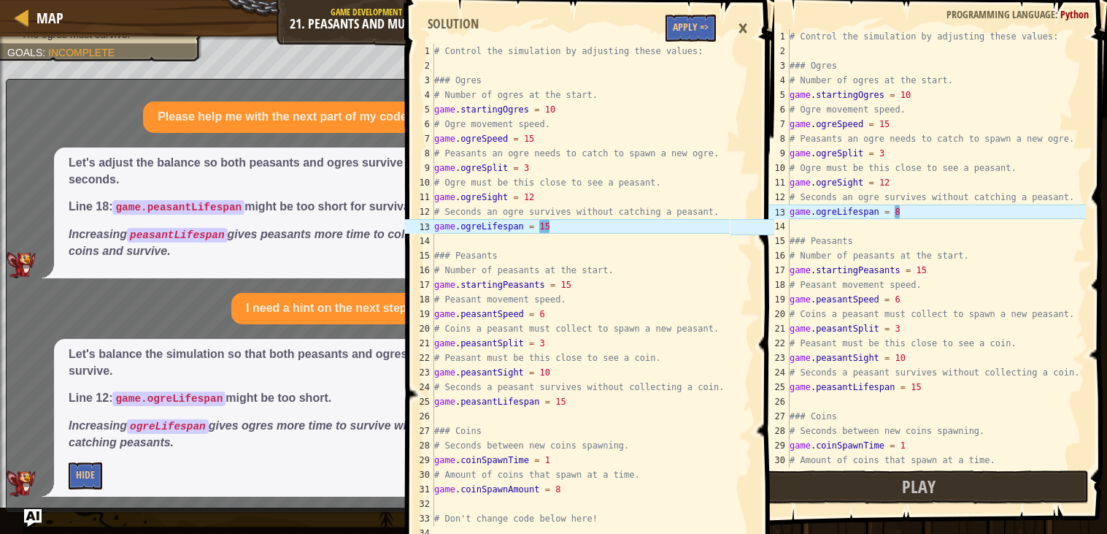
type textarea "# Control the simulation by adjusting these values:"
click at [678, 48] on div "# Control the simulation by adjusting these values: ### Ogres # Number of ogres…" at bounding box center [580, 299] width 299 height 511
click at [679, 41] on button "Apply =>" at bounding box center [691, 28] width 50 height 27
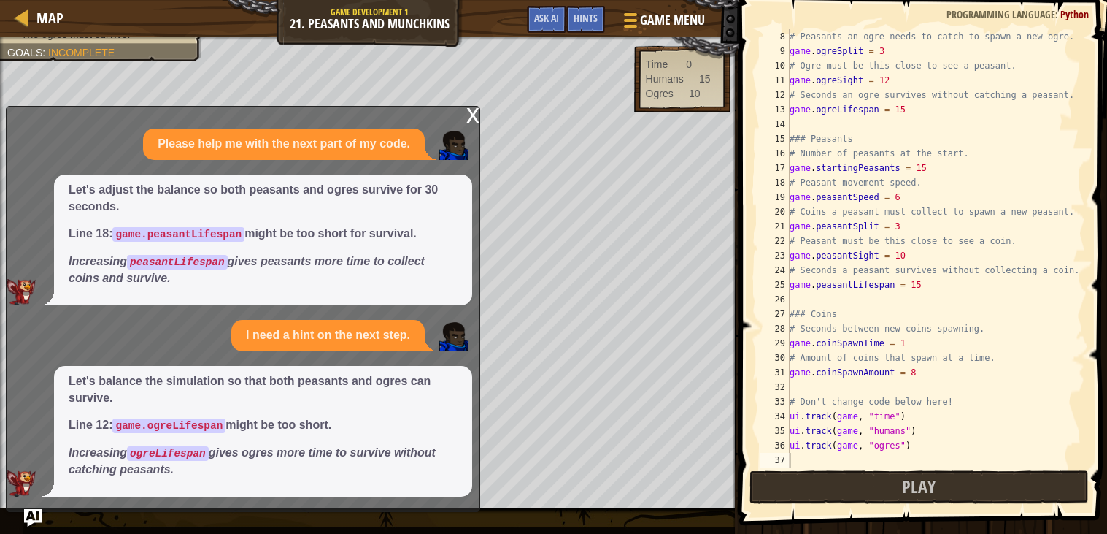
scroll to position [101, 0]
click at [962, 483] on button "Play" at bounding box center [920, 487] width 340 height 34
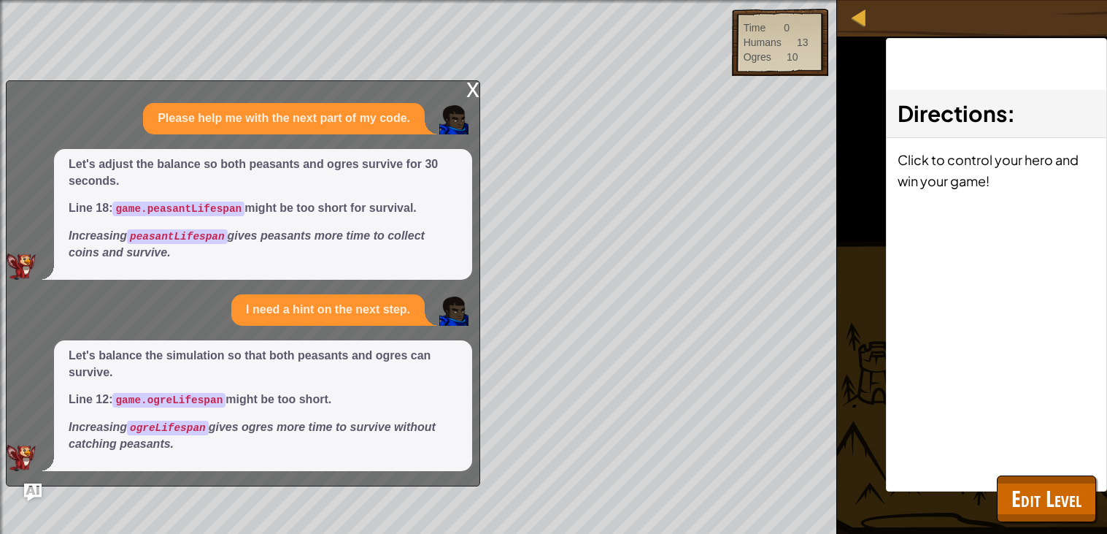
click at [476, 88] on div "x" at bounding box center [472, 88] width 13 height 15
